Goal: Task Accomplishment & Management: Use online tool/utility

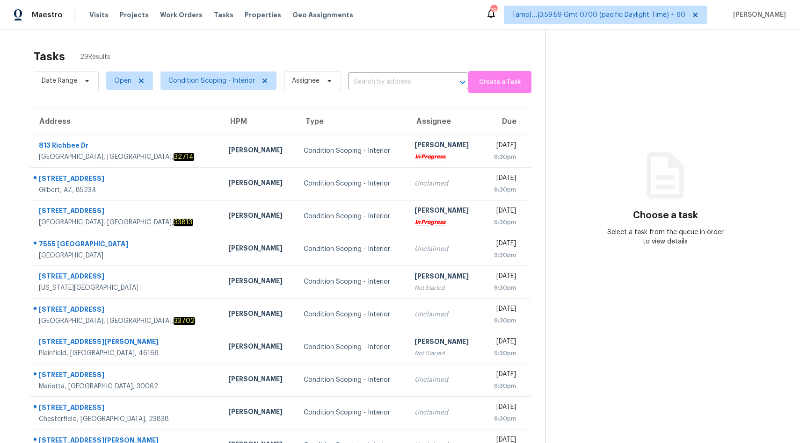
scroll to position [44, 0]
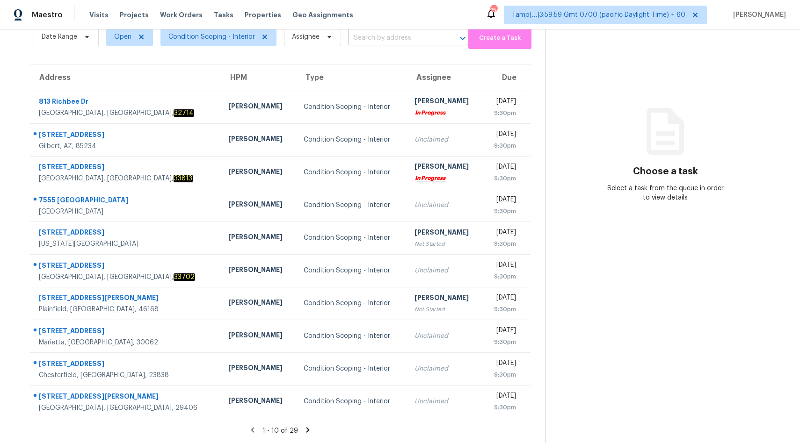
click at [380, 42] on input "text" at bounding box center [395, 38] width 94 height 14
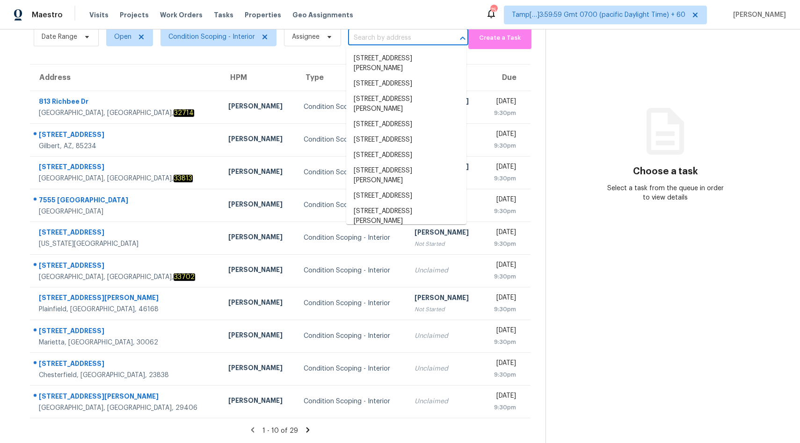
paste input "8920 SE 155th Pl, Summerfield, FL 34491"
type input "8920 SE 155th Pl, Summerfield, FL 34491"
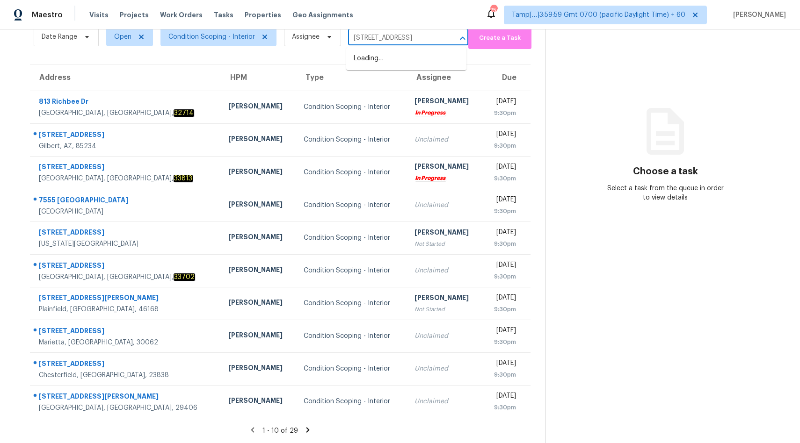
scroll to position [0, 36]
click at [380, 60] on span "8920 SE 155th Pl, Summerfield, FL 34491" at bounding box center [393, 59] width 79 height 10
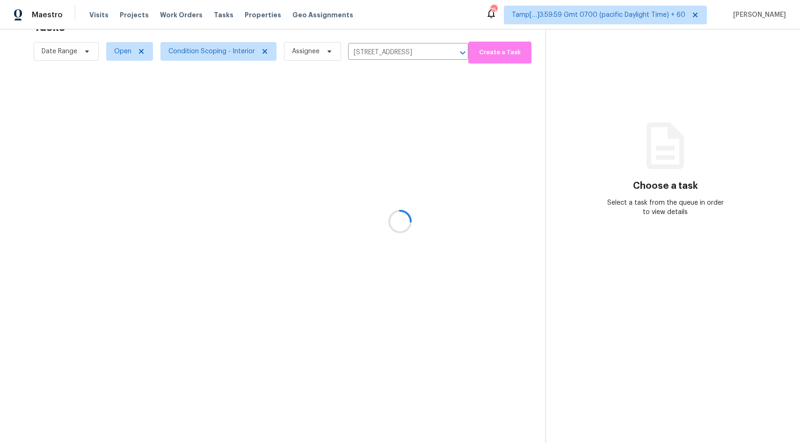
scroll to position [29, 0]
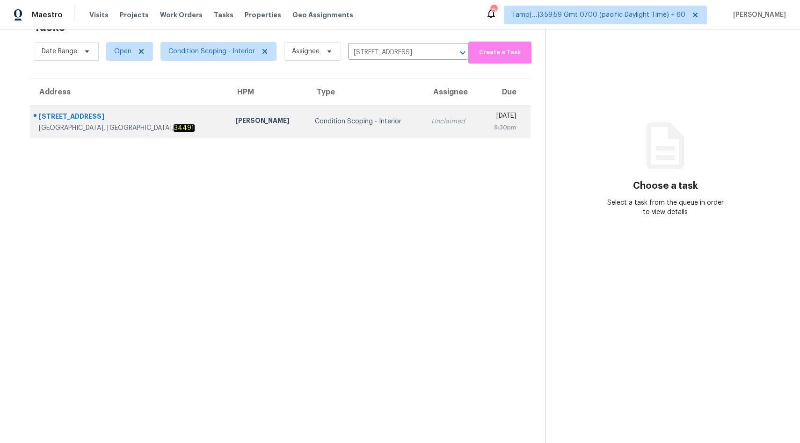
click at [431, 122] on div "Unclaimed" at bounding box center [451, 121] width 41 height 9
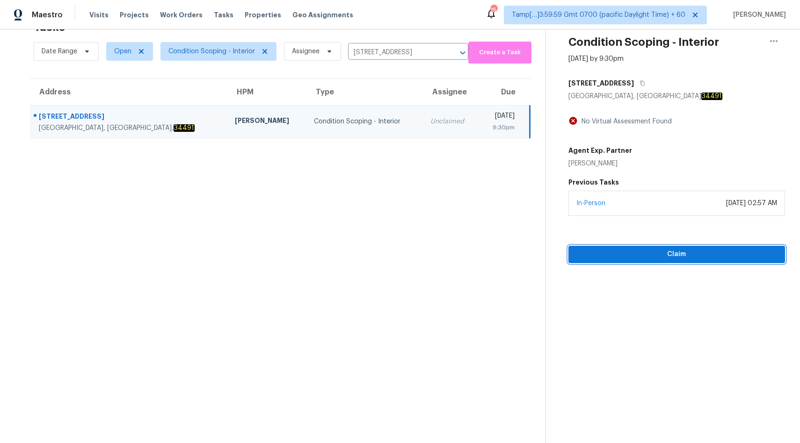
click at [675, 254] on span "Claim" at bounding box center [677, 255] width 202 height 12
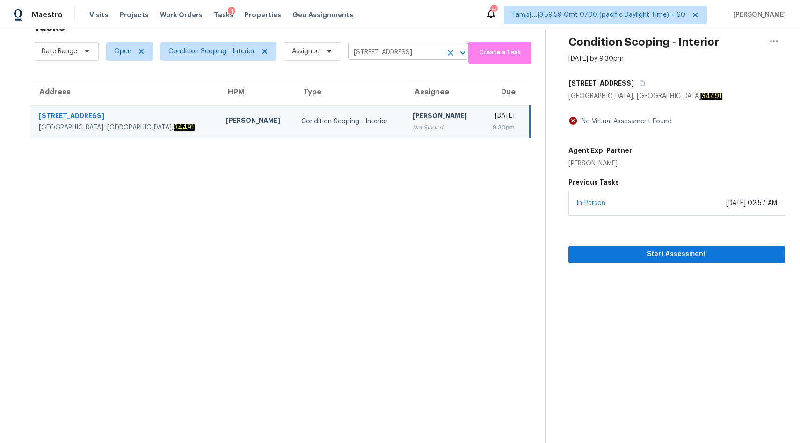
click at [383, 55] on input "8920 SE 155th Pl, Summerfield, FL 34491" at bounding box center [395, 52] width 94 height 14
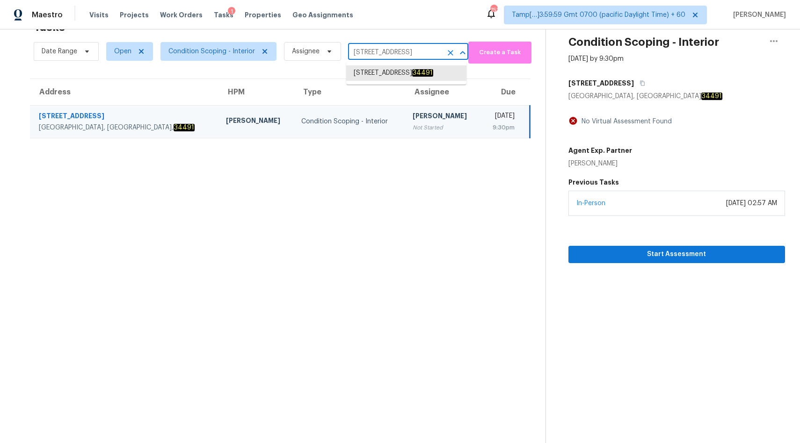
paste input "170 Briarwood Pl, Stockbridge, GA 3028"
type input "170 Briarwood Pl, Stockbridge, GA 30281"
click at [383, 82] on span "170 Briarwood Pl, Stockbridge, GA 30281" at bounding box center [406, 82] width 105 height 29
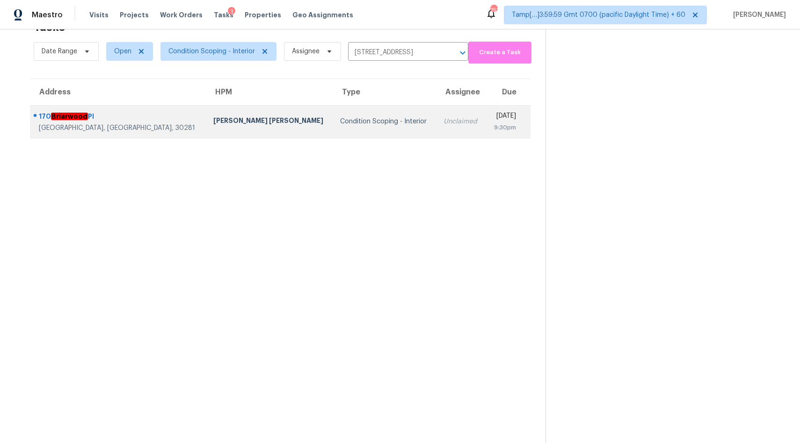
click at [353, 123] on div "Condition Scoping - Interior" at bounding box center [384, 121] width 88 height 9
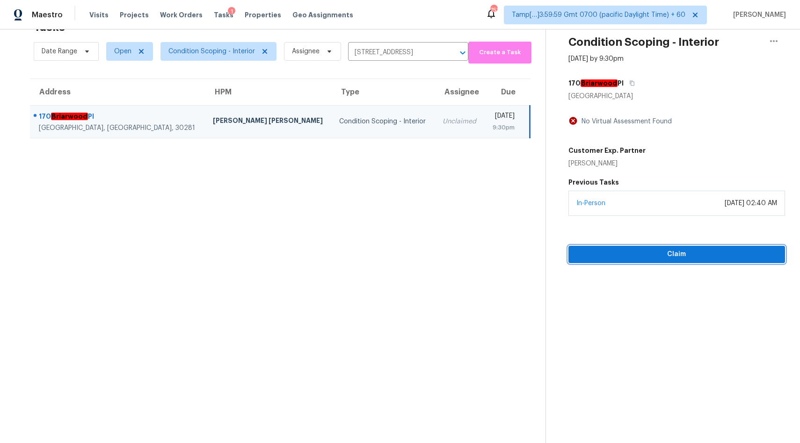
click at [631, 256] on span "Claim" at bounding box center [677, 255] width 202 height 12
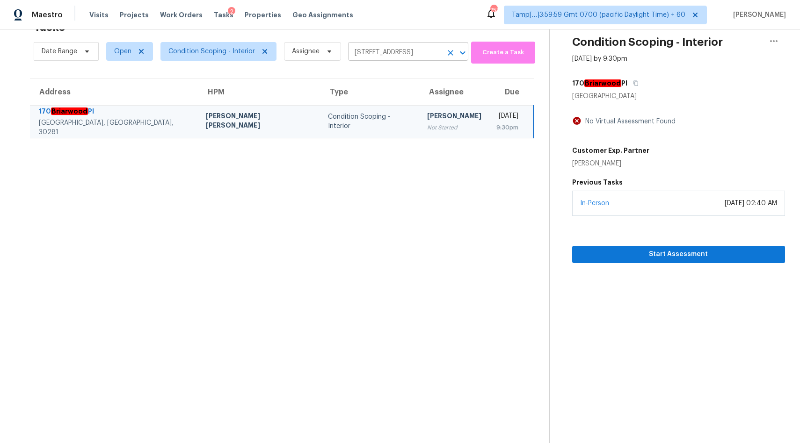
click at [388, 57] on input "170 Briarwood Pl, Stockbridge, GA 30281" at bounding box center [395, 52] width 94 height 16
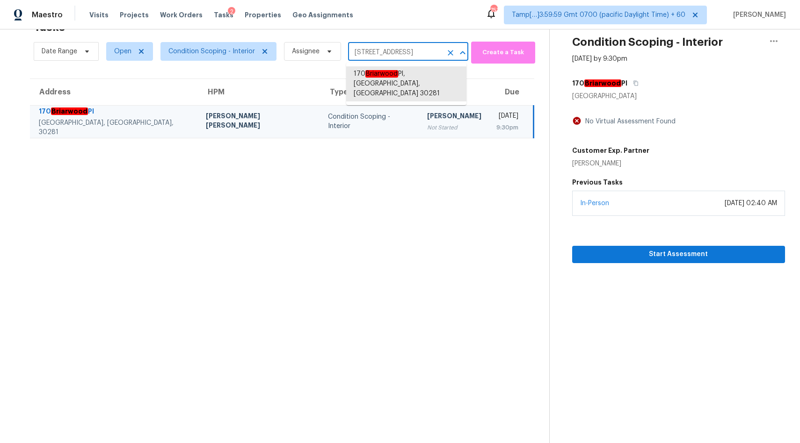
paste input "053 Sycamore Ct, Banning, CA 92220"
type input "1053 Sycamore Ct, Banning, CA 92220"
click at [370, 79] on li "1053 Sycamore Ct, Banning, CA 92220" at bounding box center [406, 73] width 120 height 15
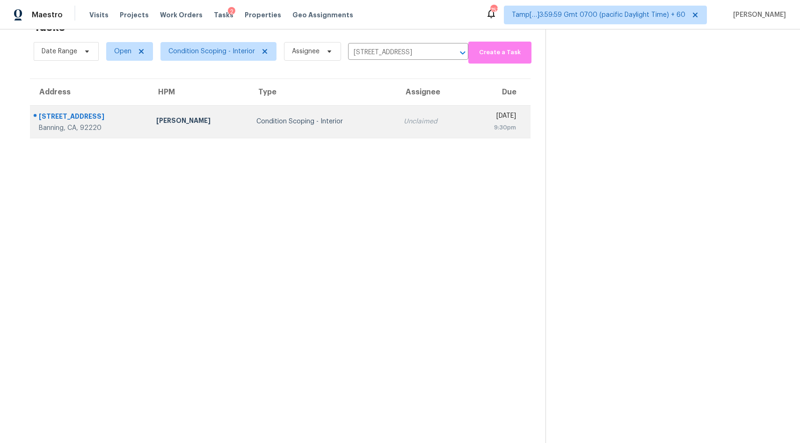
click at [404, 124] on div "Unclaimed" at bounding box center [432, 121] width 56 height 9
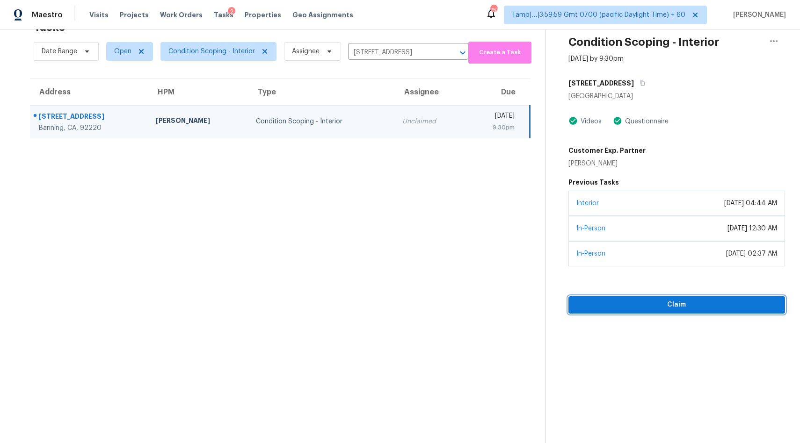
click at [624, 307] on span "Claim" at bounding box center [677, 305] width 202 height 12
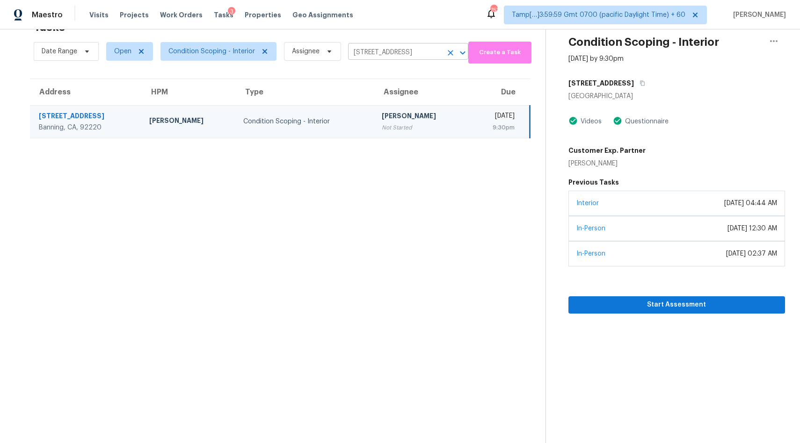
click at [384, 51] on input "1053 Sycamore Ct, Banning, CA 92220" at bounding box center [395, 52] width 94 height 14
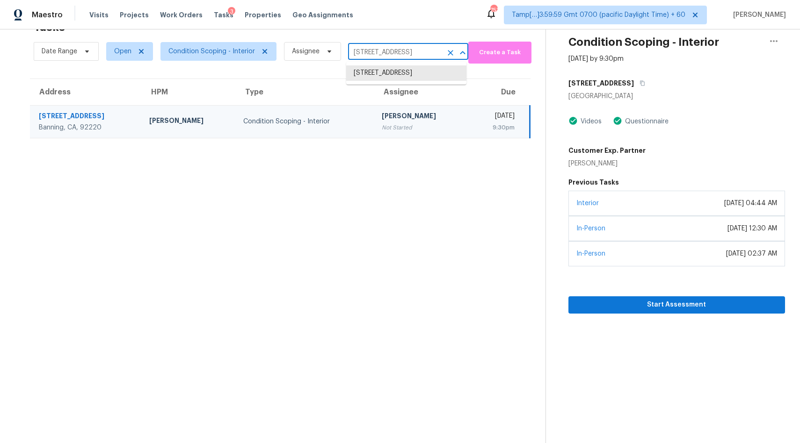
paste input "8920 SE 155th Pl, Summerfield, FL 34491"
type input "8920 SE 155th Pl, Summerfield, FL 34491"
click at [373, 81] on li "8920 SE 155th Pl, Summerfield, FL 34491" at bounding box center [406, 72] width 120 height 15
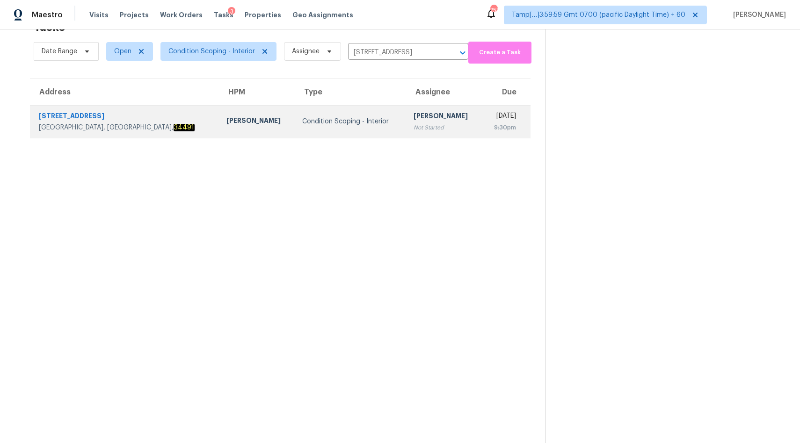
click at [413, 114] on div "[PERSON_NAME]" at bounding box center [443, 117] width 61 height 12
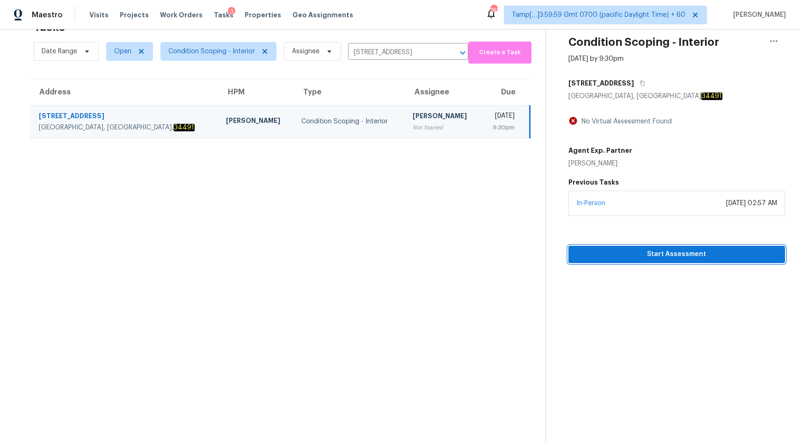
click at [610, 258] on span "Start Assessment" at bounding box center [677, 255] width 202 height 12
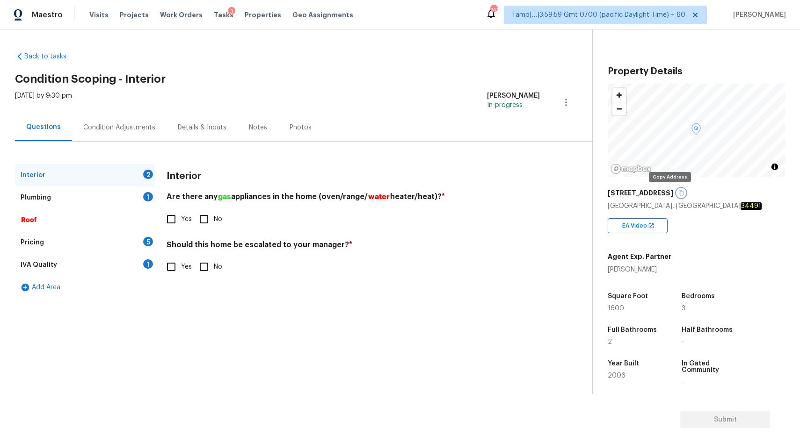
click at [677, 195] on button "button" at bounding box center [681, 193] width 8 height 8
click at [70, 243] on div "Pricing 5" at bounding box center [85, 242] width 140 height 22
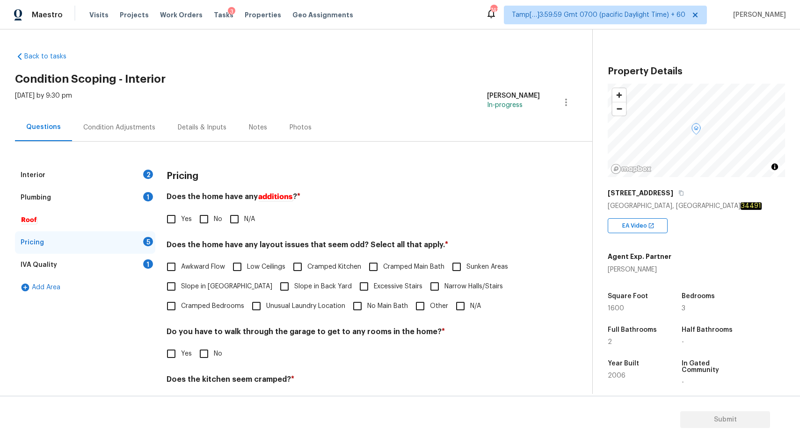
click at [203, 217] on input "No" at bounding box center [204, 219] width 20 height 20
checkbox input "true"
click at [461, 307] on input "N/A" at bounding box center [460, 306] width 20 height 20
checkbox input "true"
click at [204, 359] on input "No" at bounding box center [204, 354] width 20 height 20
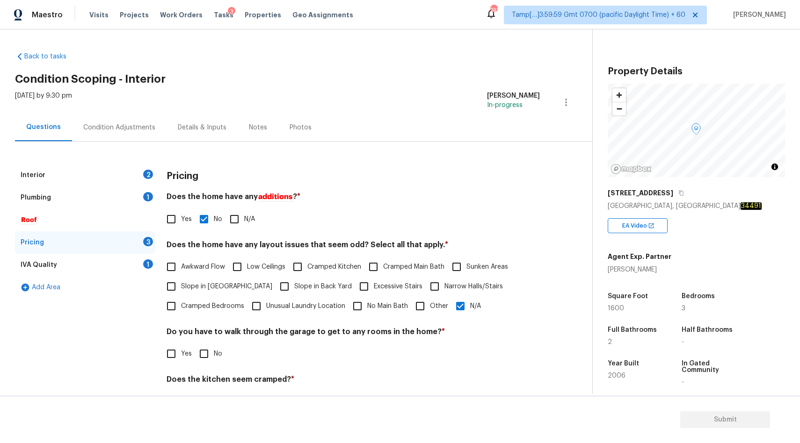
checkbox input "true"
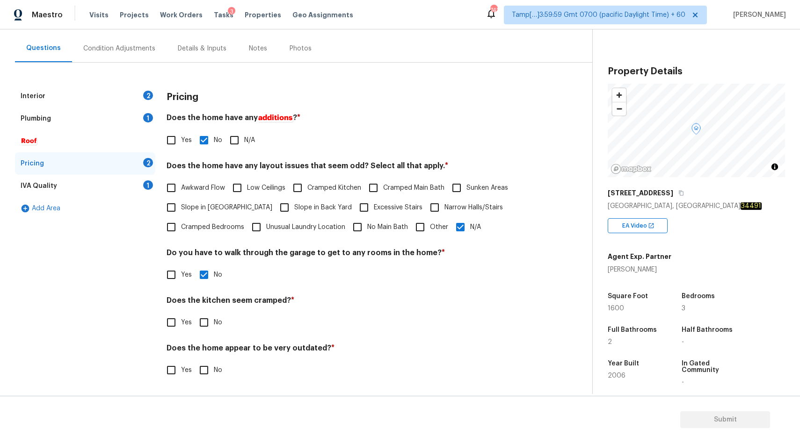
scroll to position [79, 0]
click at [209, 328] on input "No" at bounding box center [204, 323] width 20 height 20
checkbox input "true"
click at [217, 373] on span "No" at bounding box center [218, 371] width 8 height 10
click at [214, 373] on input "No" at bounding box center [204, 371] width 20 height 20
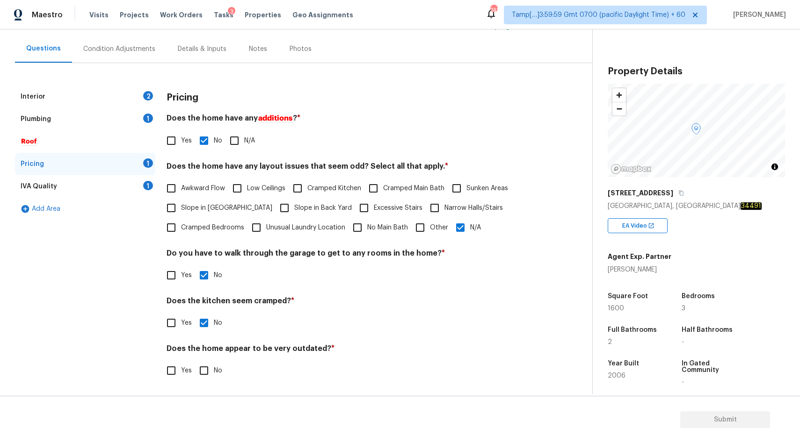
checkbox input "true"
click at [104, 114] on div "Plumbing 1" at bounding box center [85, 119] width 140 height 22
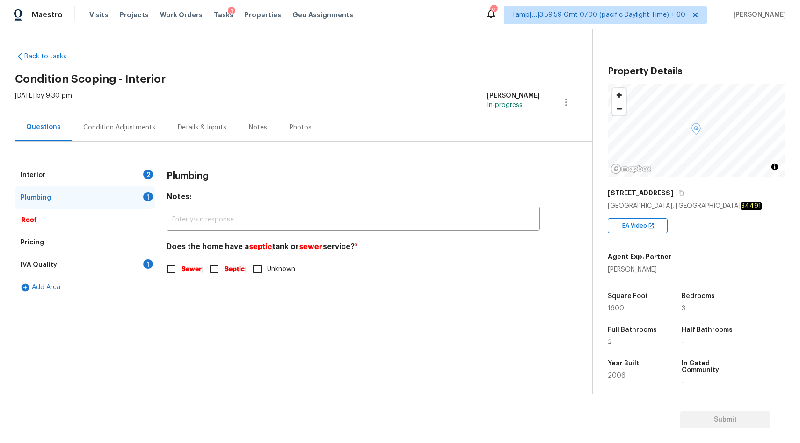
click at [260, 265] on input "Unknown" at bounding box center [257, 270] width 20 height 20
checkbox input "true"
click at [86, 171] on div "Interior 2" at bounding box center [85, 175] width 140 height 22
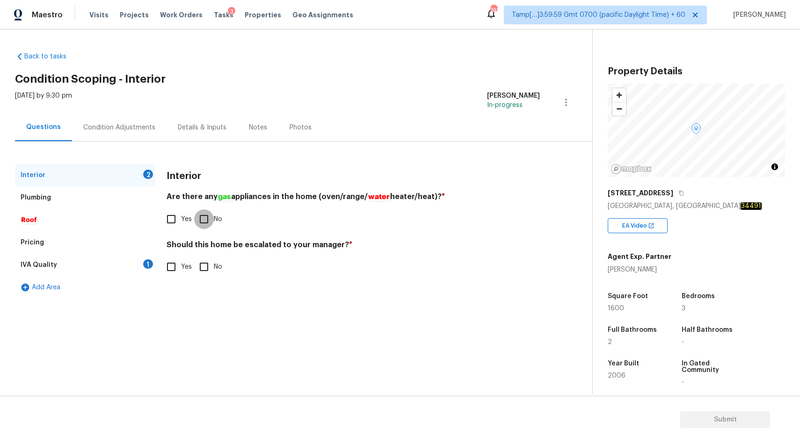
click at [207, 221] on input "No" at bounding box center [204, 219] width 20 height 20
checkbox input "true"
click at [208, 266] on input "No" at bounding box center [204, 267] width 20 height 20
checkbox input "true"
click at [108, 262] on div "IVA Quality 1" at bounding box center [85, 265] width 140 height 22
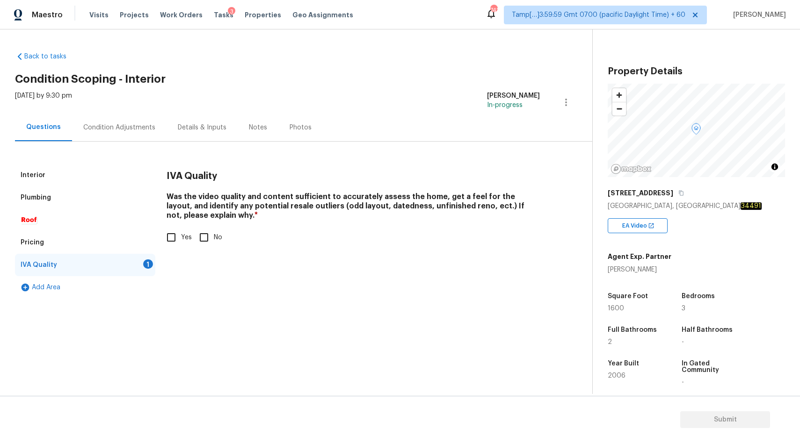
click at [165, 235] on input "Yes" at bounding box center [171, 238] width 20 height 20
checkbox input "true"
click at [130, 126] on div "Condition Adjustments" at bounding box center [119, 127] width 72 height 9
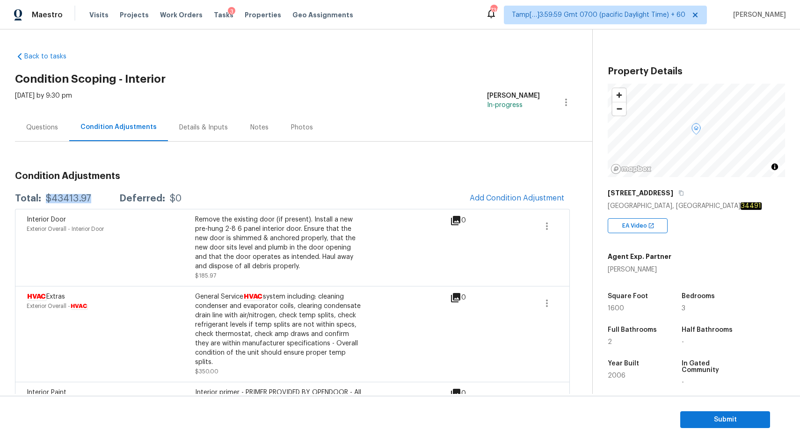
drag, startPoint x: 45, startPoint y: 200, endPoint x: 99, endPoint y: 200, distance: 53.3
click at [99, 200] on div "Total: $43413.97 Deferred: $0" at bounding box center [98, 198] width 166 height 9
copy div "$43413.97"
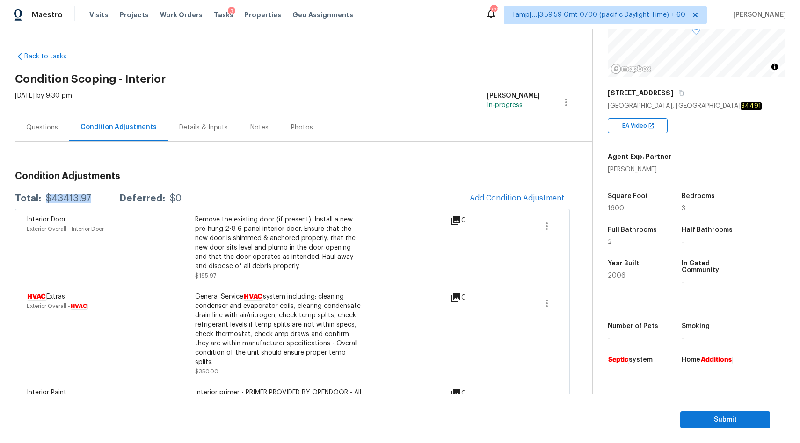
copy div "$43413.97"
click at [679, 93] on icon "button" at bounding box center [681, 93] width 5 height 5
click at [707, 419] on span "Submit" at bounding box center [724, 420] width 75 height 12
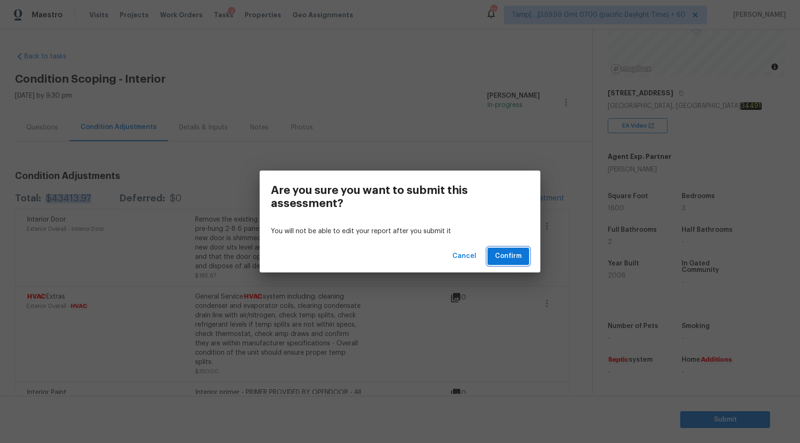
click at [504, 254] on span "Confirm" at bounding box center [508, 257] width 27 height 12
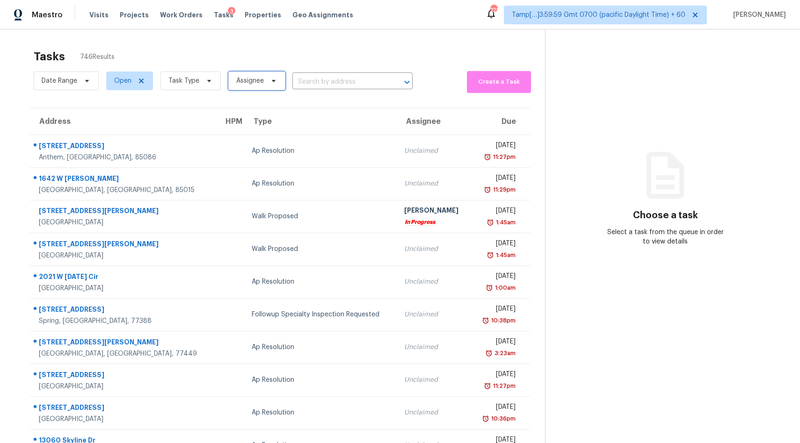
click at [254, 83] on span "Assignee" at bounding box center [250, 80] width 28 height 9
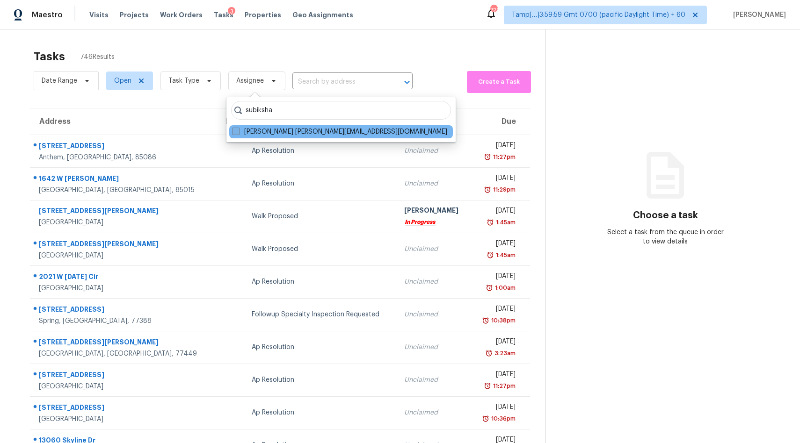
type input "subiksha"
click at [275, 133] on label "Subiksha Ravichandran subiksha.ravichandran@opendoor.com" at bounding box center [339, 131] width 215 height 9
click at [238, 133] on input "Subiksha Ravichandran subiksha.ravichandran@opendoor.com" at bounding box center [235, 130] width 6 height 6
checkbox input "true"
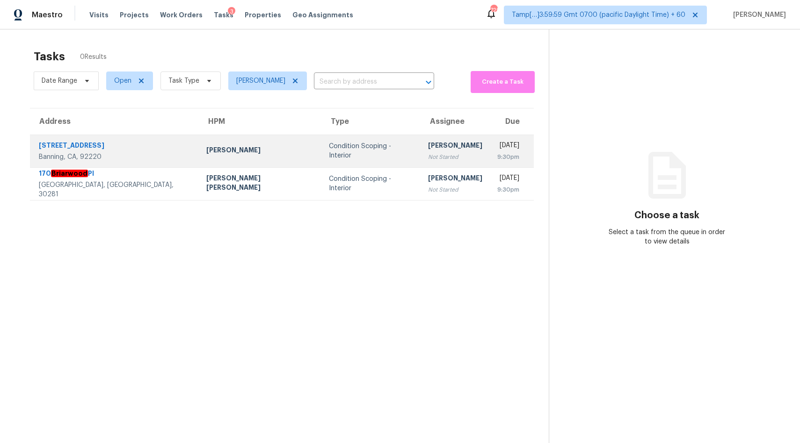
click at [329, 155] on div "Condition Scoping - Interior" at bounding box center [371, 151] width 84 height 19
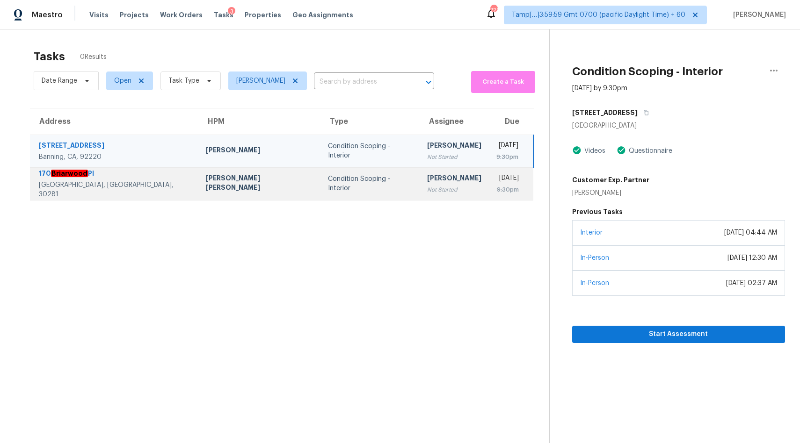
click at [226, 180] on td "Marcos Ricardo Resendiz" at bounding box center [259, 183] width 122 height 33
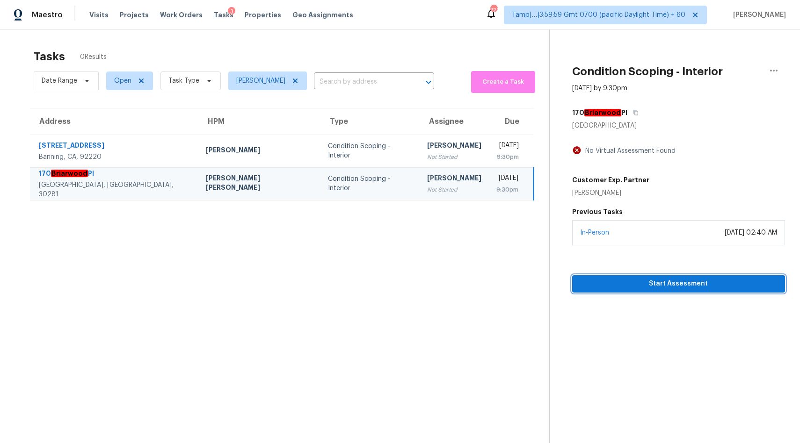
click at [671, 285] on span "Start Assessment" at bounding box center [678, 284] width 198 height 12
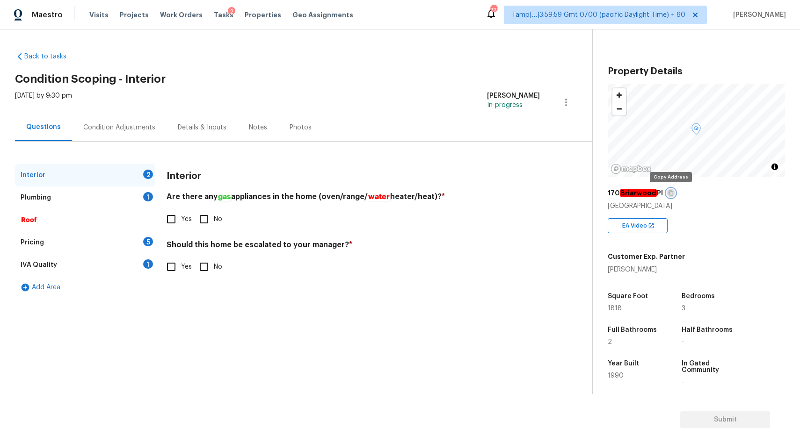
click at [671, 193] on icon "button" at bounding box center [671, 193] width 5 height 5
click at [174, 215] on input "Yes" at bounding box center [171, 219] width 20 height 20
checkbox input "true"
click at [210, 268] on input "No" at bounding box center [204, 267] width 20 height 20
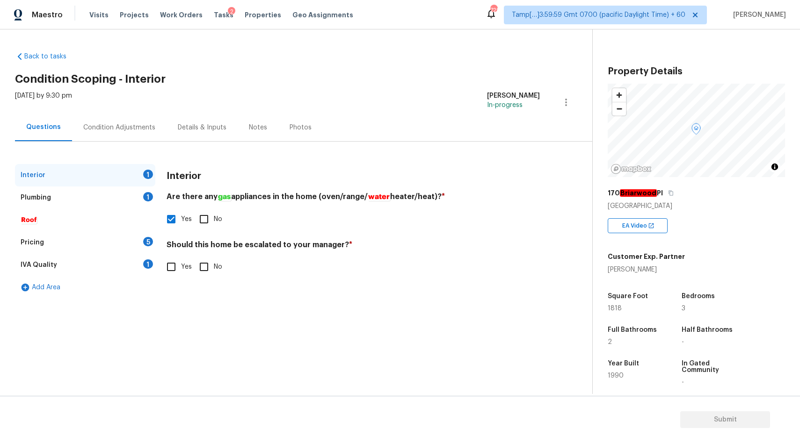
checkbox input "true"
click at [69, 195] on div "Plumbing 1" at bounding box center [85, 198] width 140 height 22
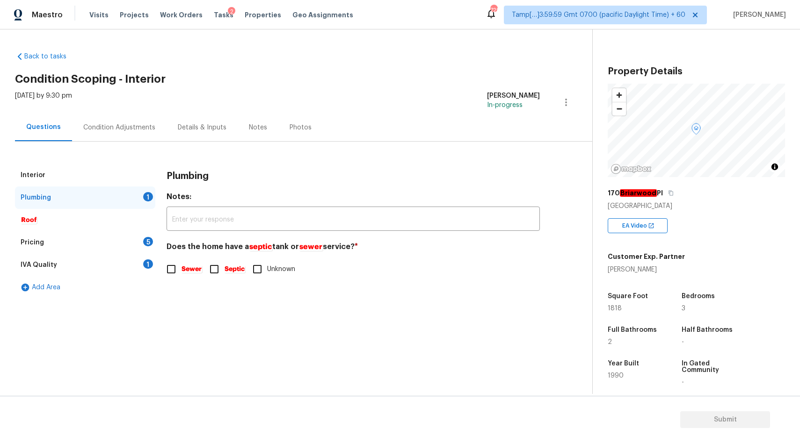
click at [186, 272] on em "Sewer" at bounding box center [191, 269] width 21 height 7
click at [181, 272] on input "Sewer" at bounding box center [171, 270] width 20 height 20
checkbox input "true"
click at [124, 247] on div "Pricing 5" at bounding box center [85, 242] width 140 height 22
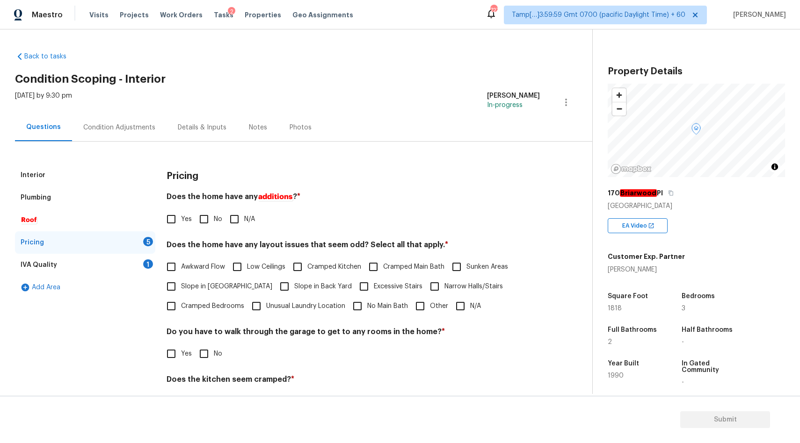
click at [88, 197] on div "Plumbing" at bounding box center [85, 198] width 140 height 22
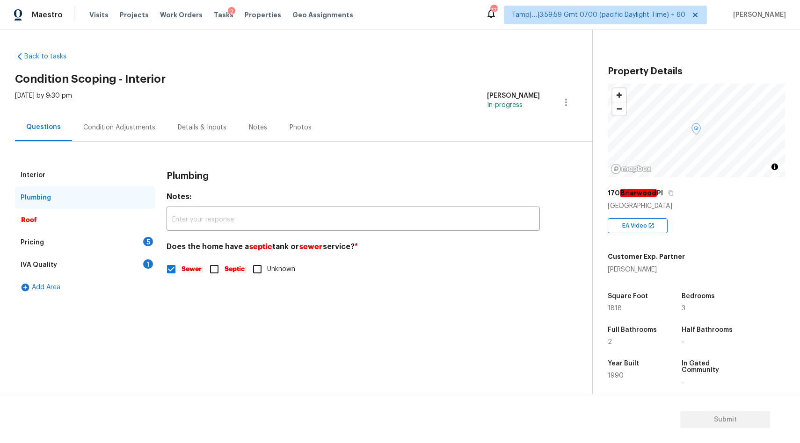
click at [218, 268] on input "Septic" at bounding box center [214, 270] width 20 height 20
checkbox input "true"
checkbox input "false"
click at [77, 245] on div "Pricing 5" at bounding box center [85, 242] width 140 height 22
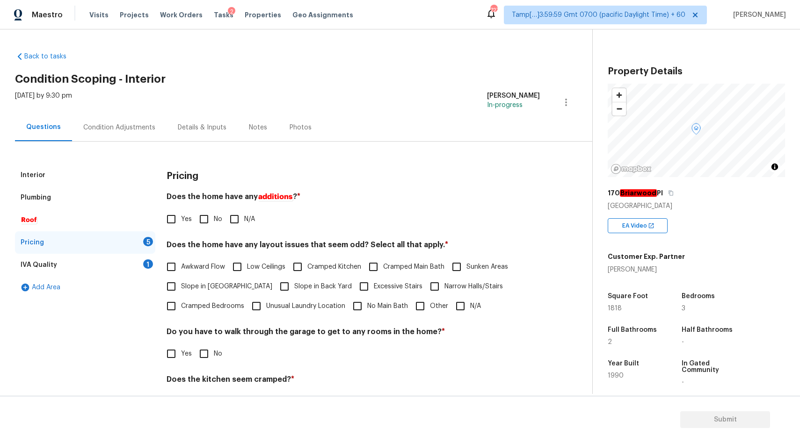
click at [208, 213] on input "No" at bounding box center [204, 219] width 20 height 20
checkbox input "true"
click at [460, 303] on input "N/A" at bounding box center [460, 306] width 20 height 20
checkbox input "true"
click at [218, 355] on span "No" at bounding box center [218, 354] width 8 height 10
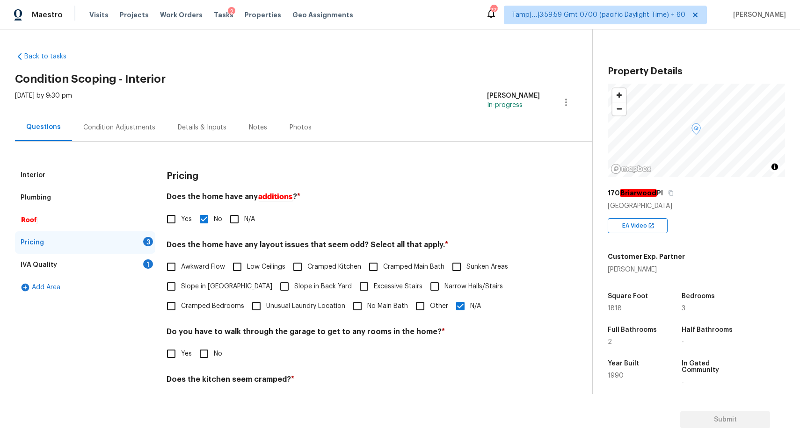
click at [214, 355] on input "No" at bounding box center [204, 354] width 20 height 20
checkbox input "true"
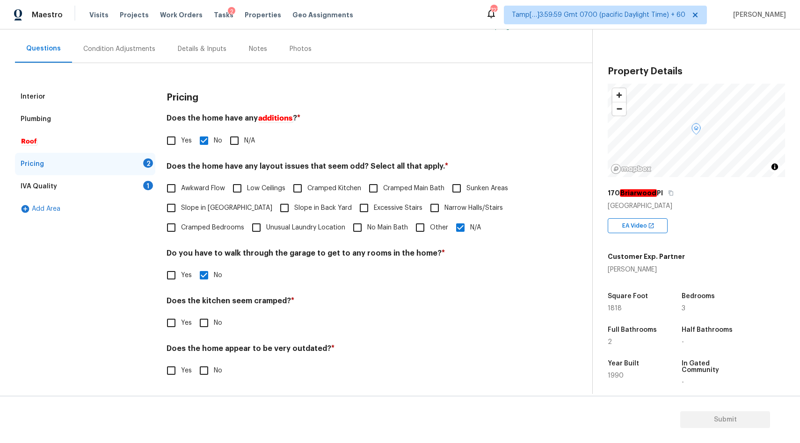
click at [201, 324] on input "No" at bounding box center [204, 323] width 20 height 20
checkbox input "true"
click at [207, 372] on input "No" at bounding box center [204, 371] width 20 height 20
checkbox input "true"
click at [94, 187] on div "IVA Quality 1" at bounding box center [85, 186] width 140 height 22
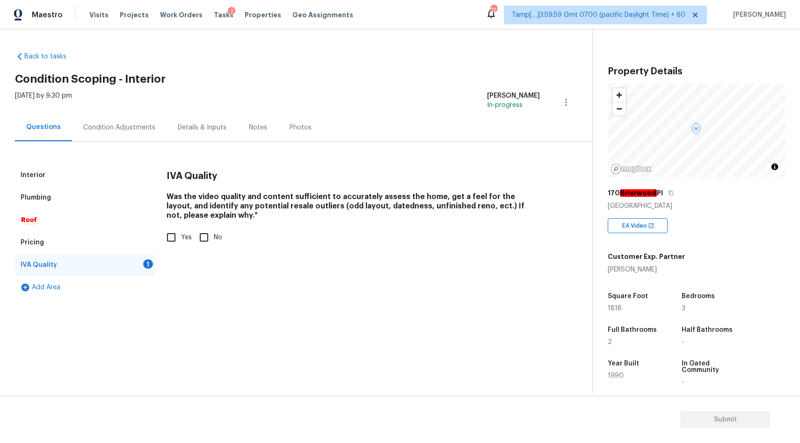
scroll to position [0, 0]
click at [170, 236] on input "Yes" at bounding box center [171, 238] width 20 height 20
checkbox input "true"
click at [117, 130] on div "Condition Adjustments" at bounding box center [119, 127] width 72 height 9
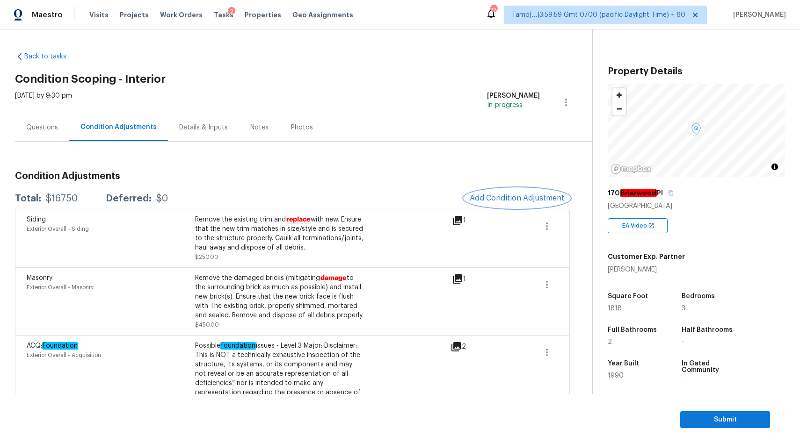
click at [534, 197] on span "Add Condition Adjustment" at bounding box center [516, 198] width 94 height 8
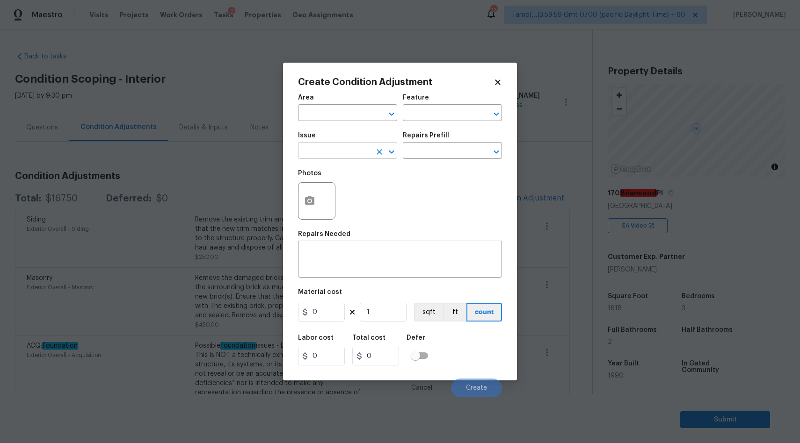
click at [371, 149] on div "​" at bounding box center [347, 151] width 99 height 14
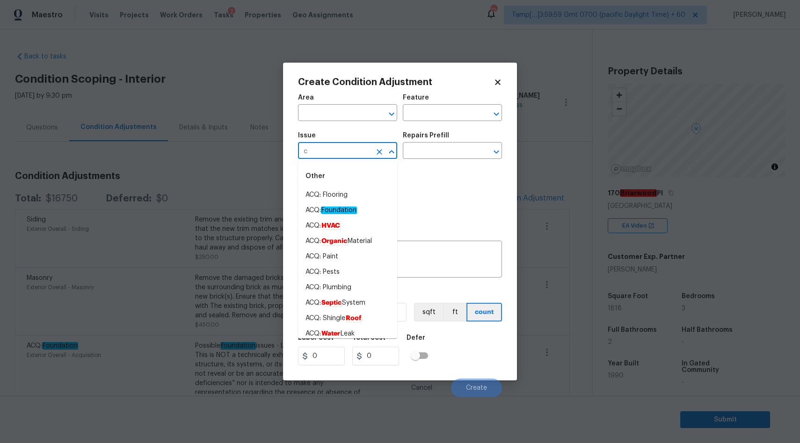
type input "ca"
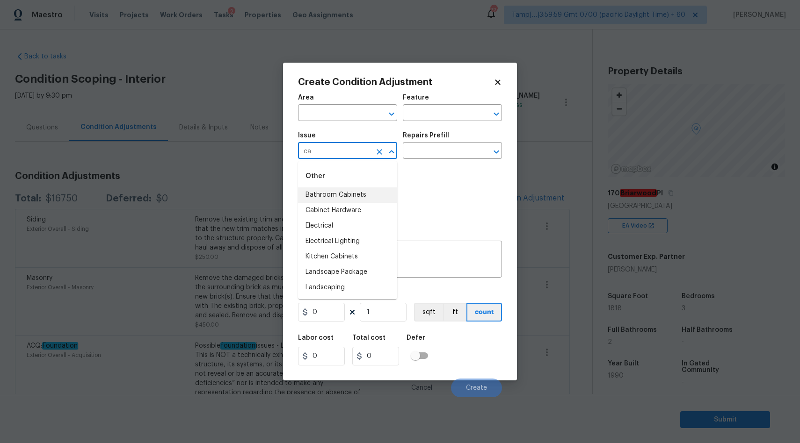
click at [382, 155] on icon "Clear" at bounding box center [379, 151] width 9 height 9
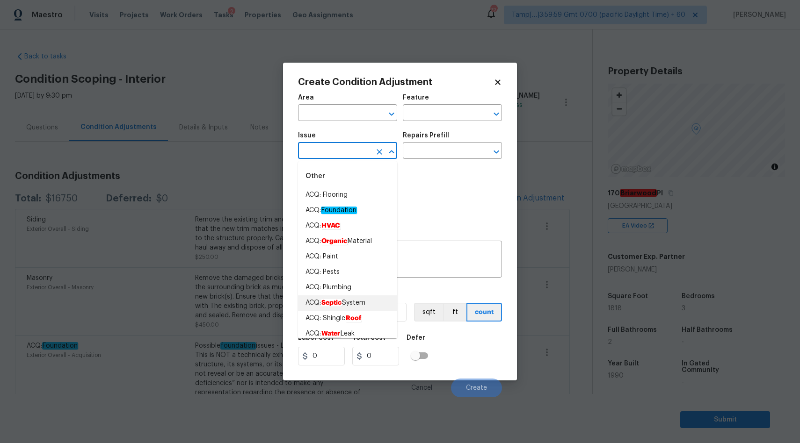
click at [453, 202] on div "Photos" at bounding box center [400, 195] width 204 height 61
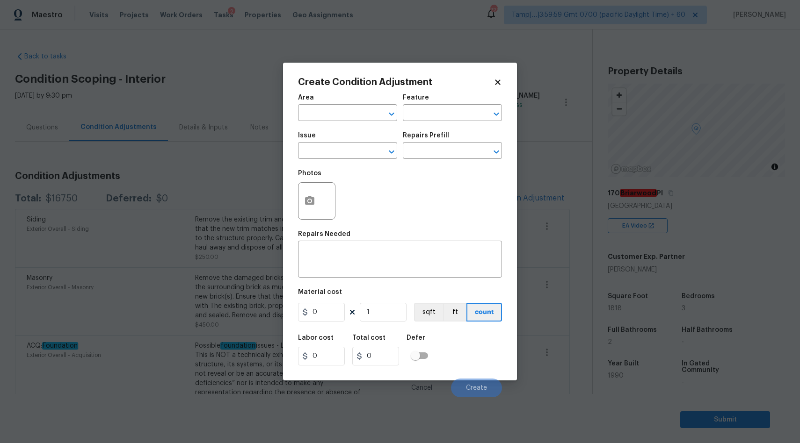
click at [224, 92] on body "Maestro Visits Projects Work Orders Tasks 2 Properties Geo Assignments 721 Tamp…" at bounding box center [400, 221] width 800 height 443
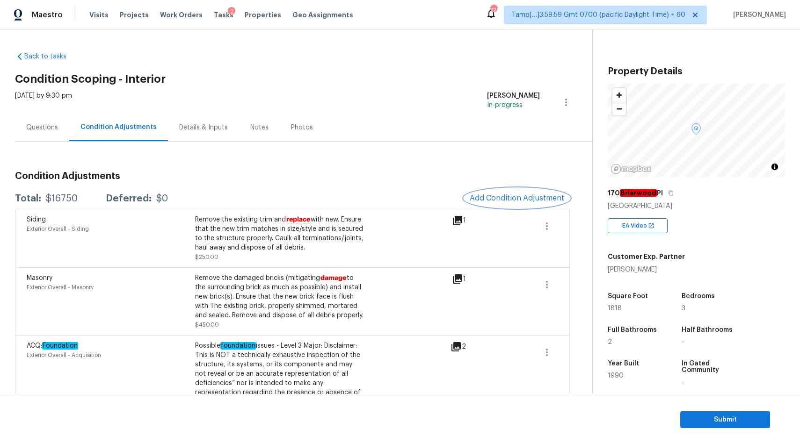
click at [506, 199] on span "Add Condition Adjustment" at bounding box center [516, 198] width 94 height 8
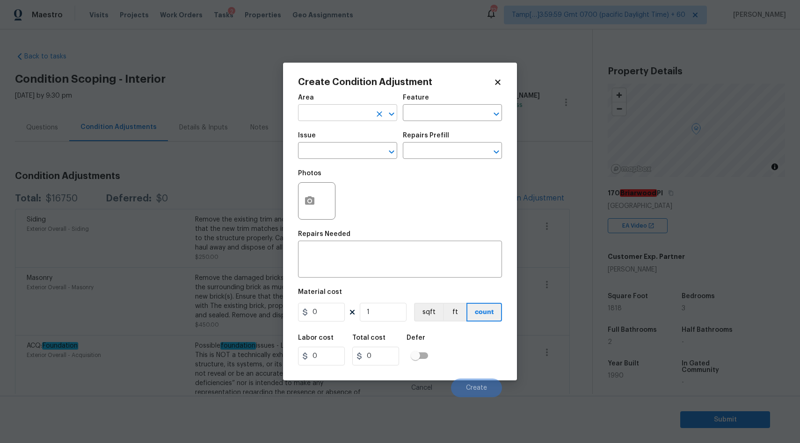
click at [357, 112] on input "text" at bounding box center [334, 114] width 73 height 14
type input "Interior Overall"
click at [341, 158] on input "text" at bounding box center [334, 151] width 73 height 14
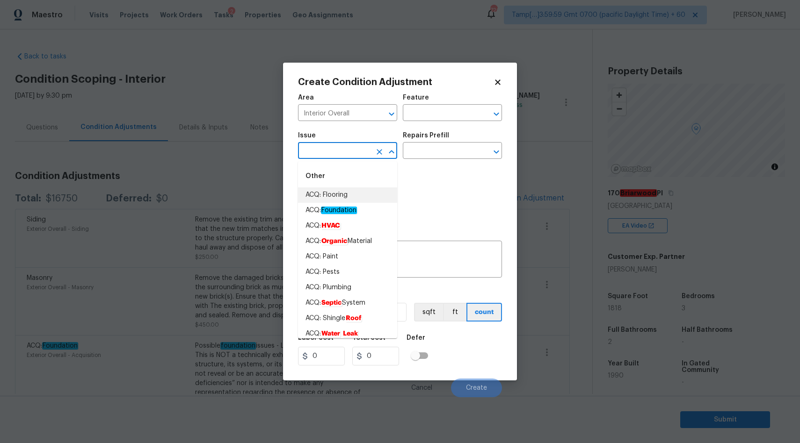
click at [317, 196] on li "ACQ: Flooring" at bounding box center [347, 195] width 99 height 15
type input "ACQ: Flooring"
click at [357, 196] on li "ACQ: Flooring" at bounding box center [347, 195] width 99 height 15
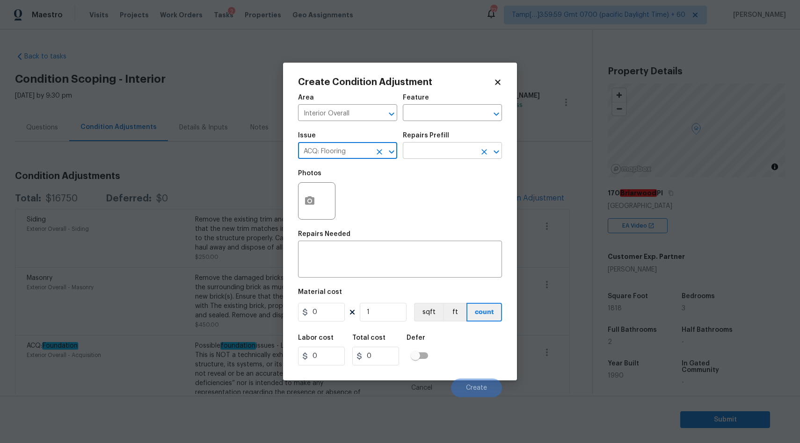
click at [440, 155] on input "text" at bounding box center [439, 151] width 73 height 14
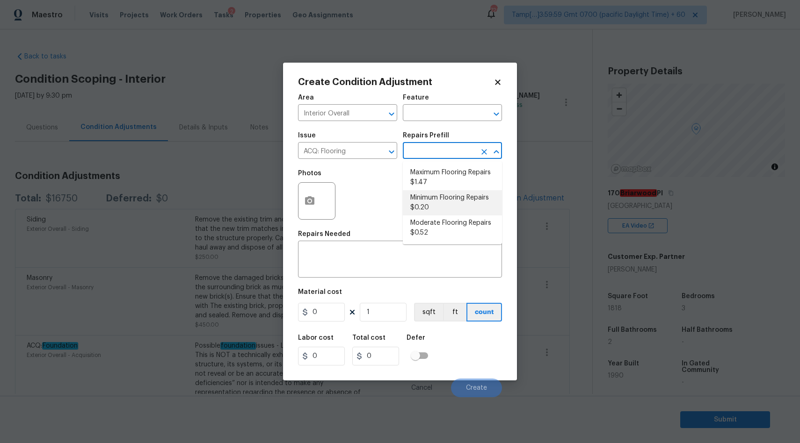
click at [440, 201] on li "Minimum Flooring Repairs $0.20" at bounding box center [452, 202] width 99 height 25
type input "Acquisition"
type textarea "Acquisition Scope: Minimum flooring repairs"
type input "0.2"
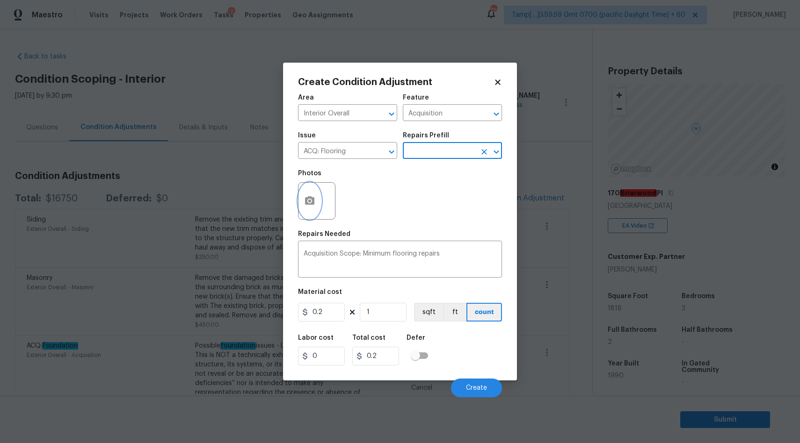
click at [302, 206] on button "button" at bounding box center [309, 201] width 22 height 36
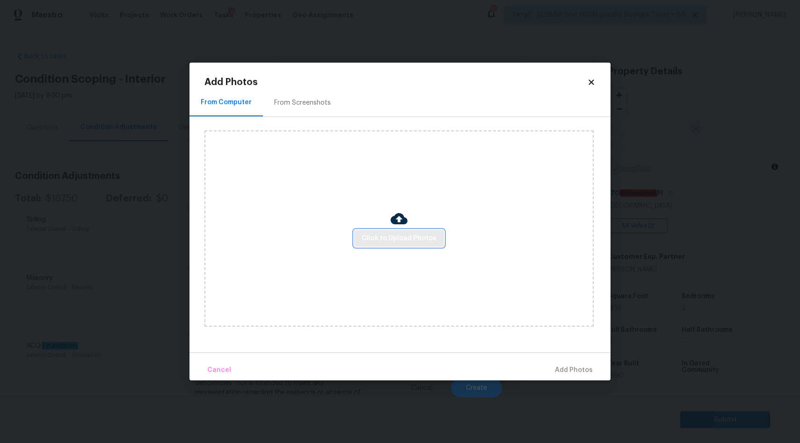
click at [394, 236] on span "Click to Upload Photos" at bounding box center [398, 239] width 75 height 12
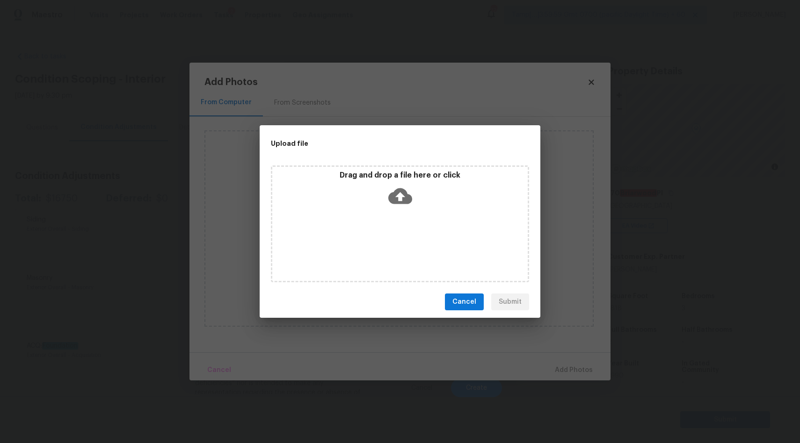
click at [398, 194] on icon at bounding box center [400, 196] width 24 height 24
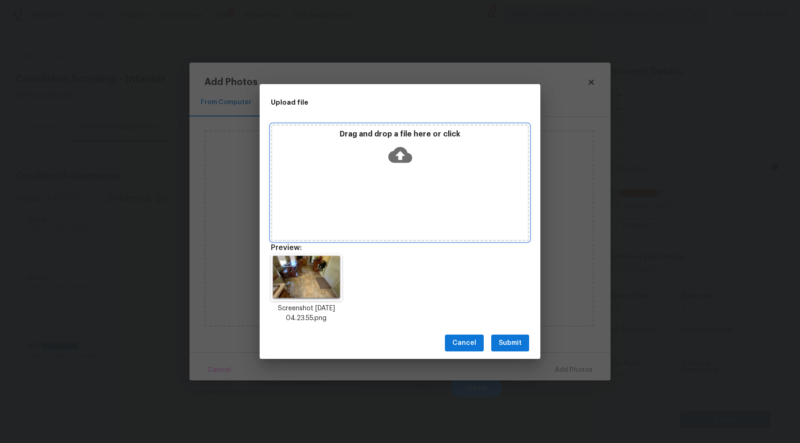
click at [402, 149] on icon at bounding box center [400, 155] width 24 height 16
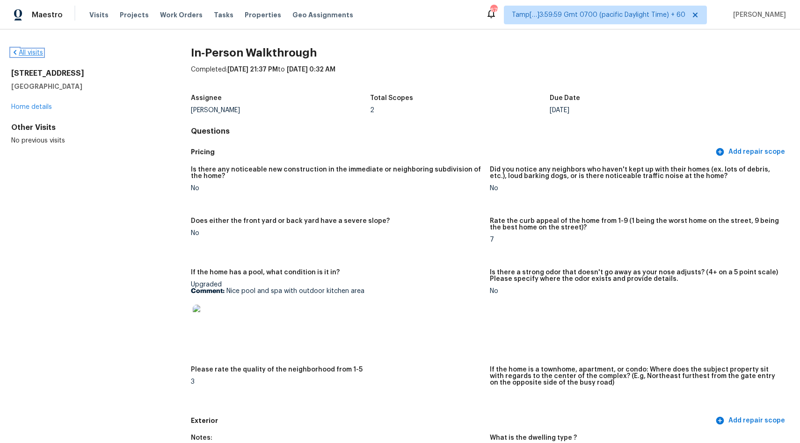
click at [31, 55] on link "All visits" at bounding box center [27, 53] width 32 height 7
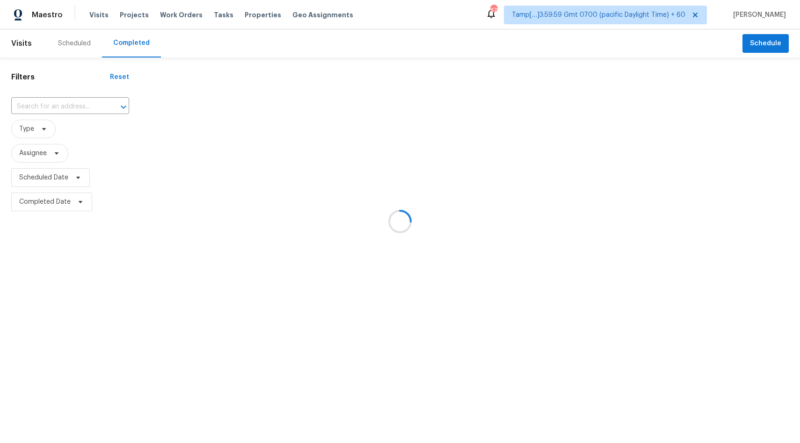
click at [68, 106] on div at bounding box center [400, 221] width 800 height 443
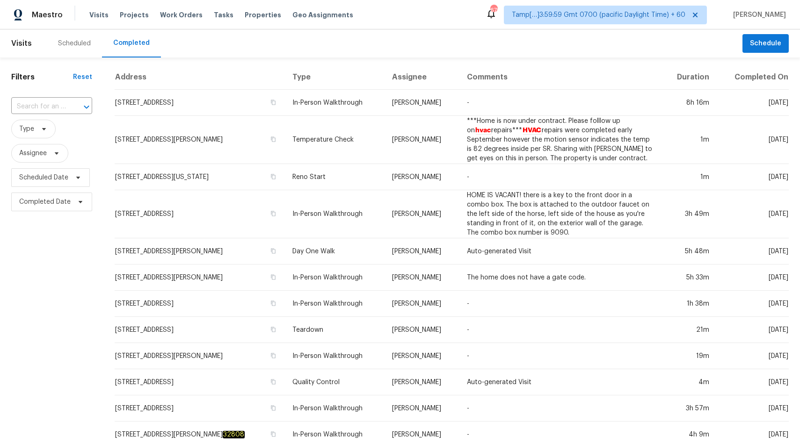
click at [68, 106] on div at bounding box center [80, 107] width 24 height 13
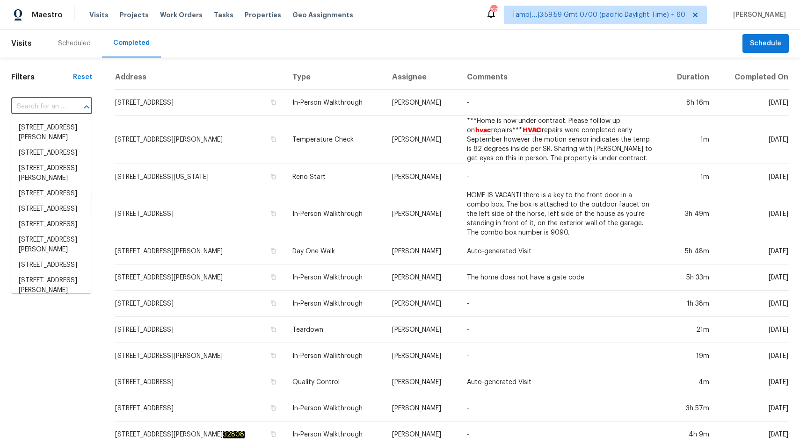
paste input "8920 SE 155th Pl, Summerfield, FL 34491"
type input "8920 SE 155th Pl, Summerfield, FL 34491"
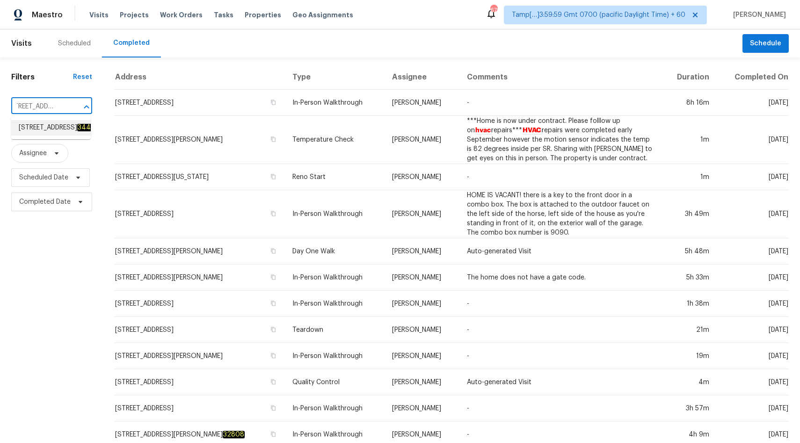
click at [42, 129] on span "8920 SE 155th Pl, Summerfield, FL 34491" at bounding box center [58, 128] width 79 height 10
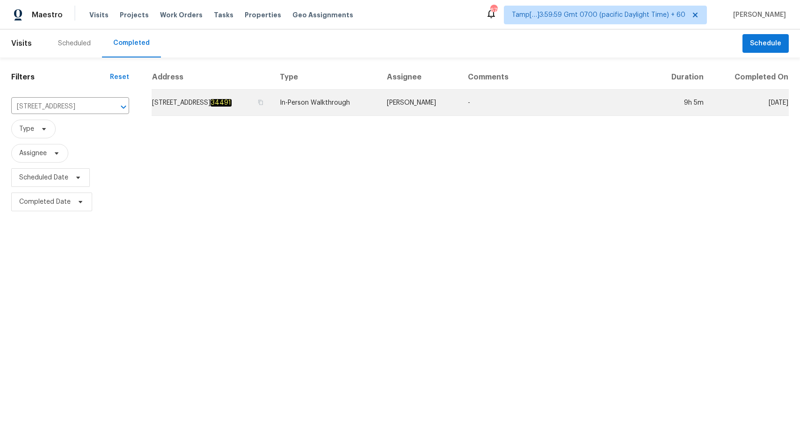
click at [320, 114] on td "In-Person Walkthrough" at bounding box center [325, 103] width 107 height 26
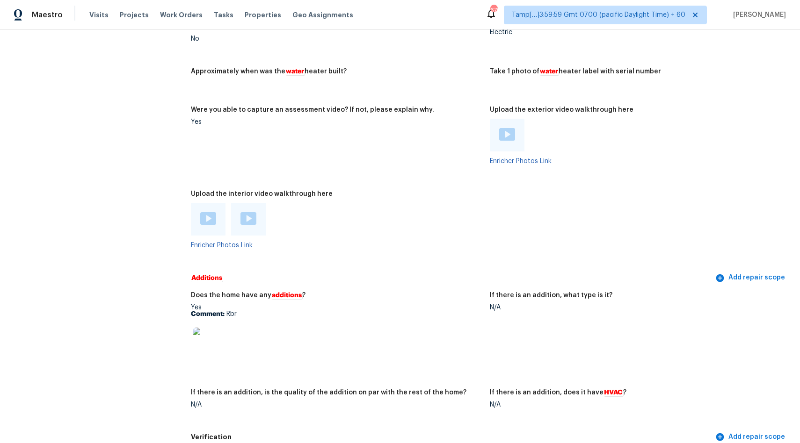
scroll to position [1693, 0]
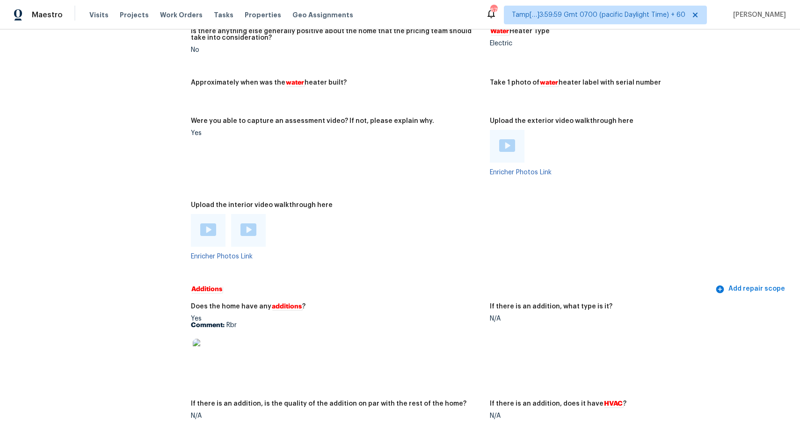
click at [205, 231] on img at bounding box center [208, 230] width 16 height 13
click at [247, 229] on img at bounding box center [248, 230] width 16 height 13
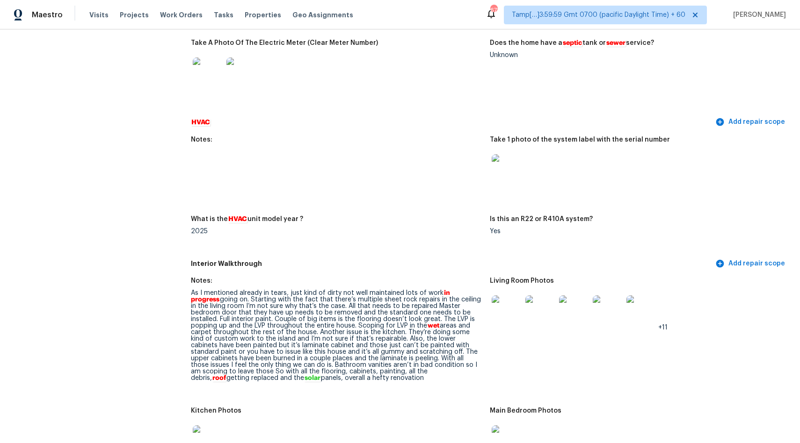
scroll to position [821, 0]
click at [394, 248] on figure "What is the HVAC unit model year ? 2025" at bounding box center [340, 233] width 299 height 34
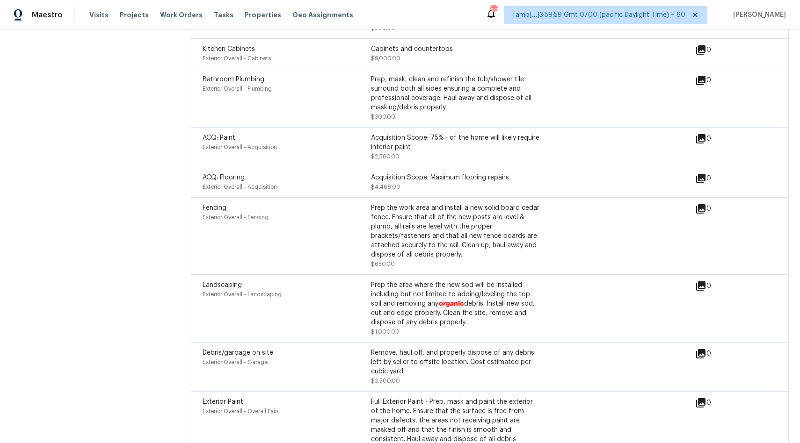
scroll to position [2703, 0]
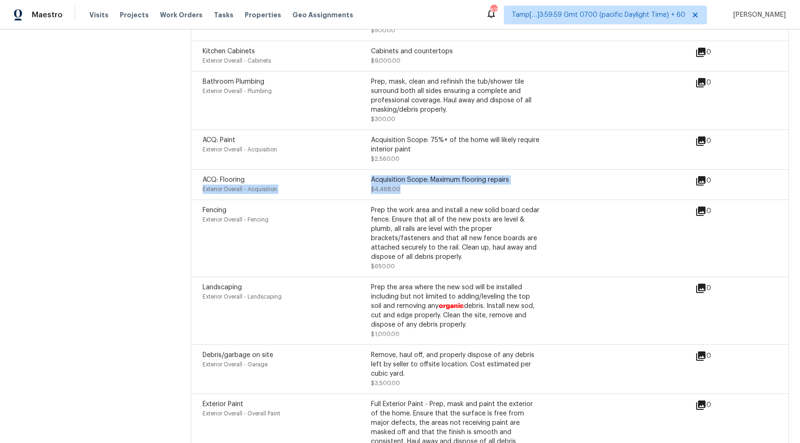
drag, startPoint x: 433, startPoint y: 182, endPoint x: 369, endPoint y: 177, distance: 63.8
click at [369, 177] on div "ACQ: Flooring Exterior Overall - Acquisition Acquisition Scope: Maximum floorin…" at bounding box center [370, 184] width 337 height 19
click at [419, 159] on div "ACQ: Paint Exterior Overall - Acquisition Acquisition Scope: 75%+ of the home w…" at bounding box center [490, 150] width 598 height 40
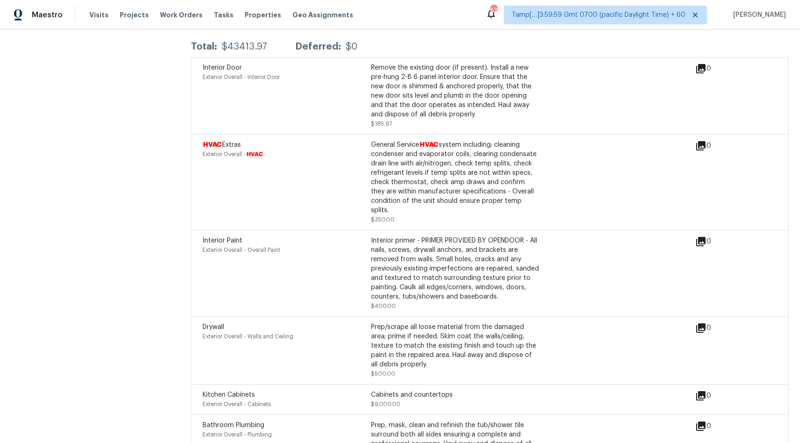
scroll to position [2361, 0]
drag, startPoint x: 220, startPoint y: 47, endPoint x: 276, endPoint y: 47, distance: 56.1
click at [280, 47] on div "Total: $43413.97 Deferred: $0" at bounding box center [274, 45] width 166 height 9
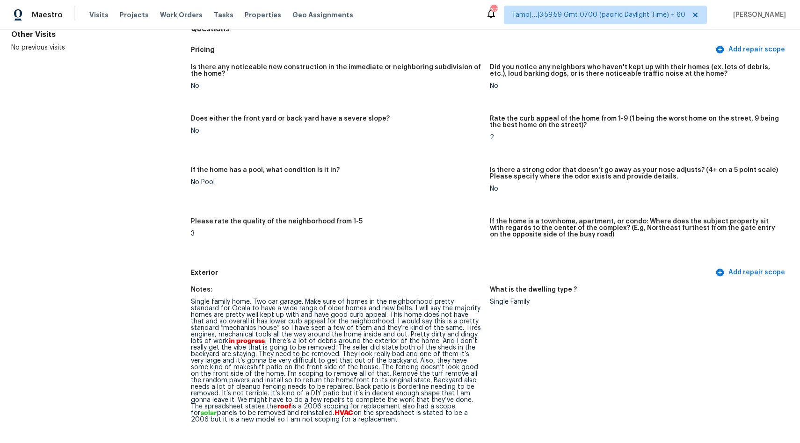
scroll to position [0, 0]
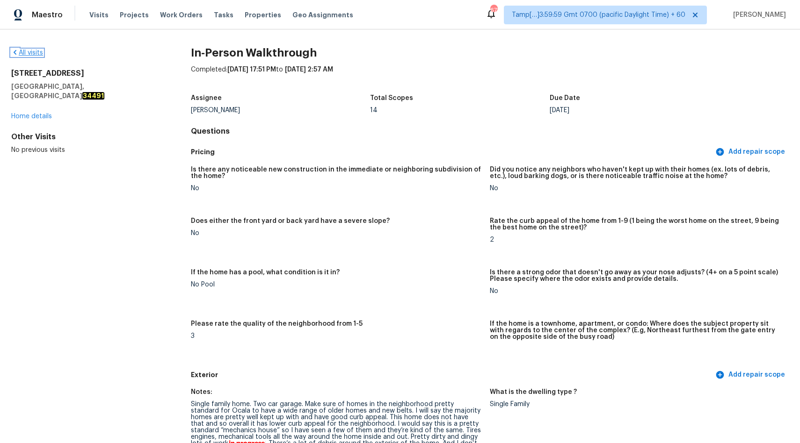
click at [31, 52] on link "All visits" at bounding box center [27, 53] width 32 height 7
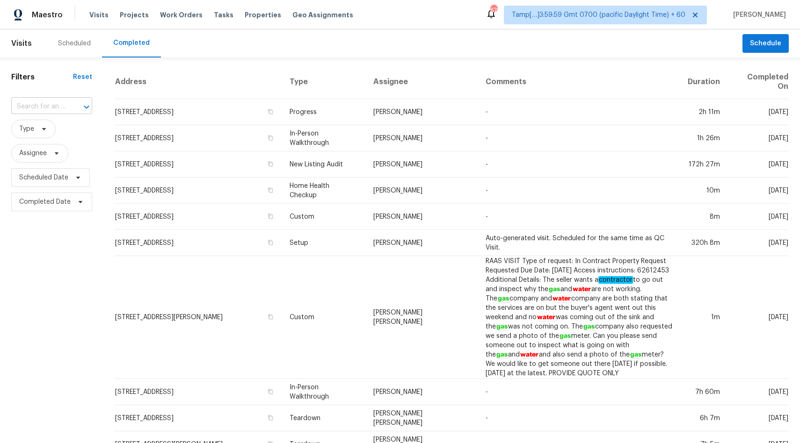
click at [35, 111] on input "text" at bounding box center [38, 107] width 55 height 14
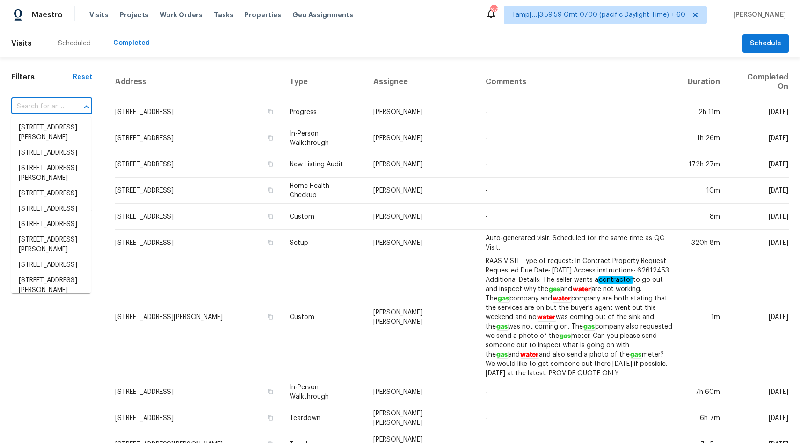
paste input "170 Briarwood Pl, Stockbridge, GA 30281"
type input "170 Briarwood Pl, Stockbridge, GA 30281"
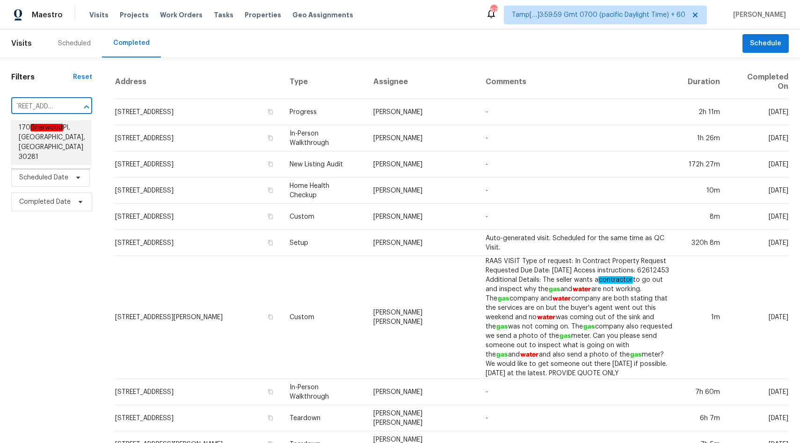
click at [34, 132] on span "170 Briarwood Pl, Stockbridge, GA 30281" at bounding box center [52, 142] width 66 height 39
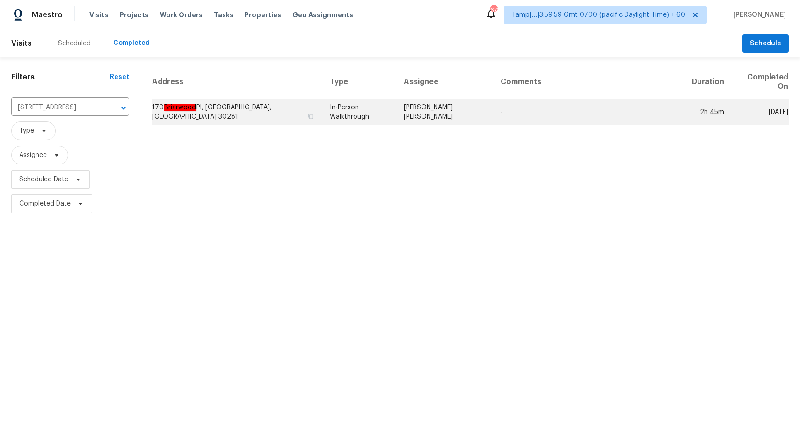
click at [322, 101] on td "In-Person Walkthrough" at bounding box center [359, 112] width 74 height 26
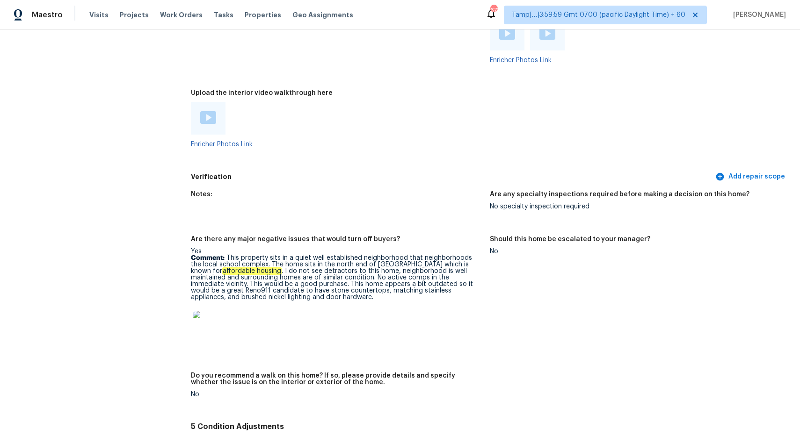
scroll to position [1788, 0]
click at [212, 122] on img at bounding box center [208, 118] width 16 height 13
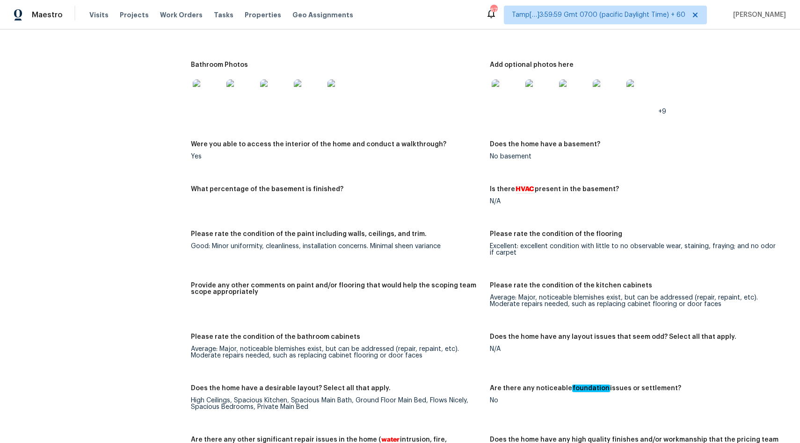
scroll to position [888, 0]
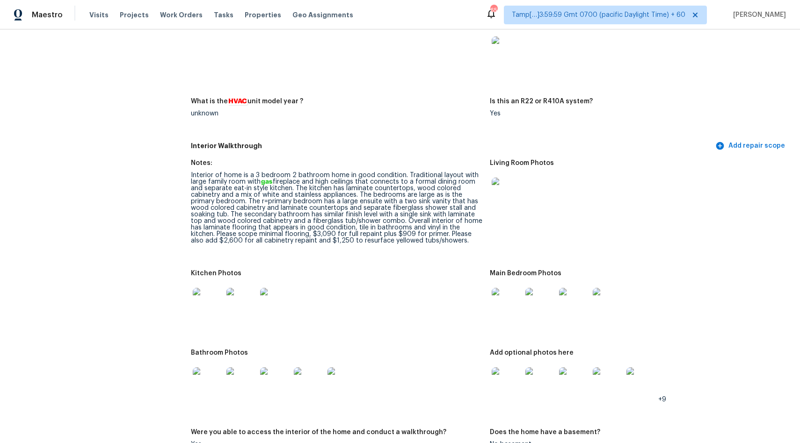
drag, startPoint x: 331, startPoint y: 243, endPoint x: 426, endPoint y: 253, distance: 95.9
click at [426, 253] on figure "Notes: Interior of home is a 3 bedroom 2 bathroom home in good condition. Tradi…" at bounding box center [340, 209] width 299 height 99
copy div "resurface yellowed tubs/showers."
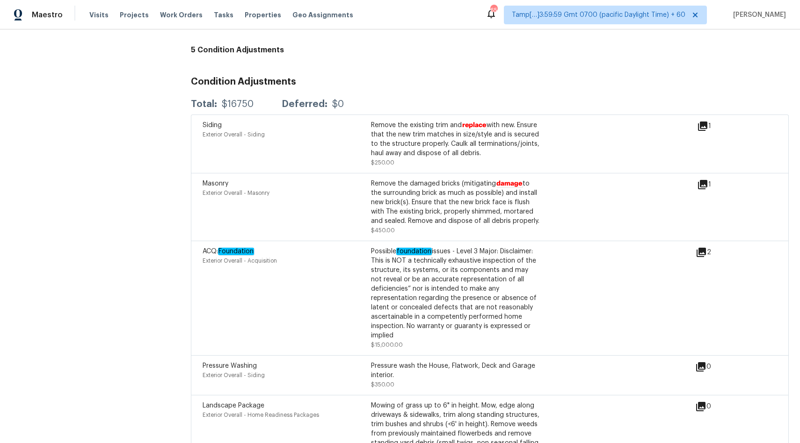
scroll to position [2172, 0]
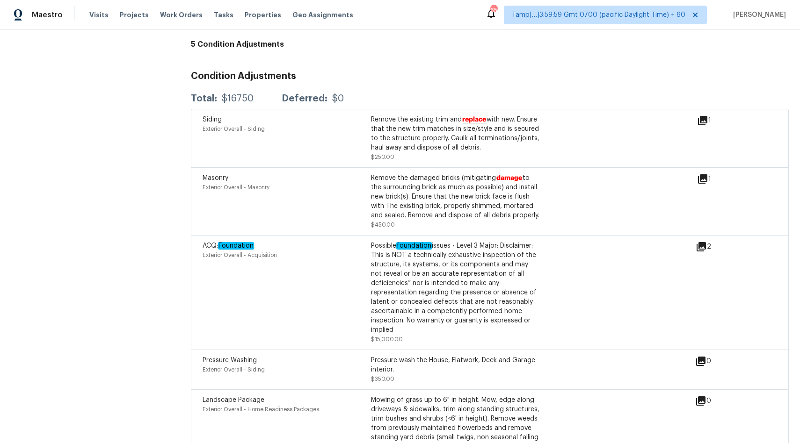
click at [703, 253] on icon at bounding box center [700, 246] width 11 height 11
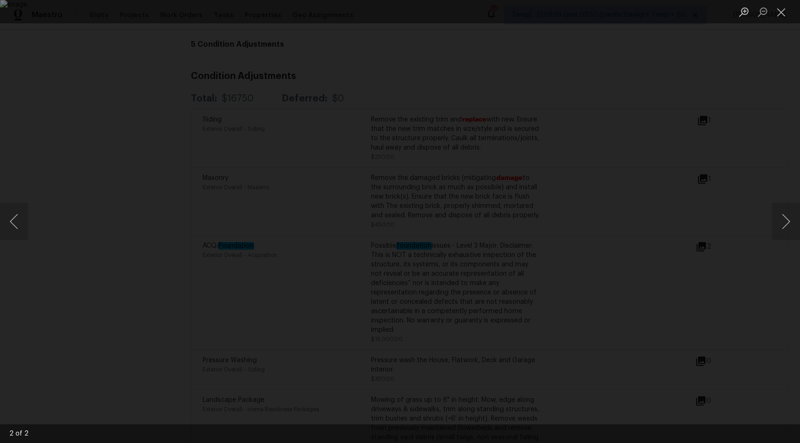
click at [87, 20] on div "Lightbox" at bounding box center [400, 11] width 800 height 23
click at [783, 13] on button "Close lightbox" at bounding box center [781, 12] width 19 height 16
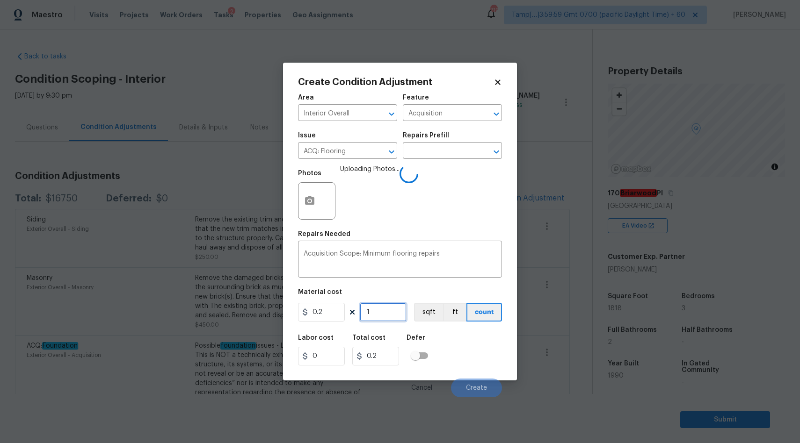
click at [385, 315] on input "1" at bounding box center [383, 312] width 47 height 19
type input "18"
type input "3.6"
type input "181"
type input "36.2"
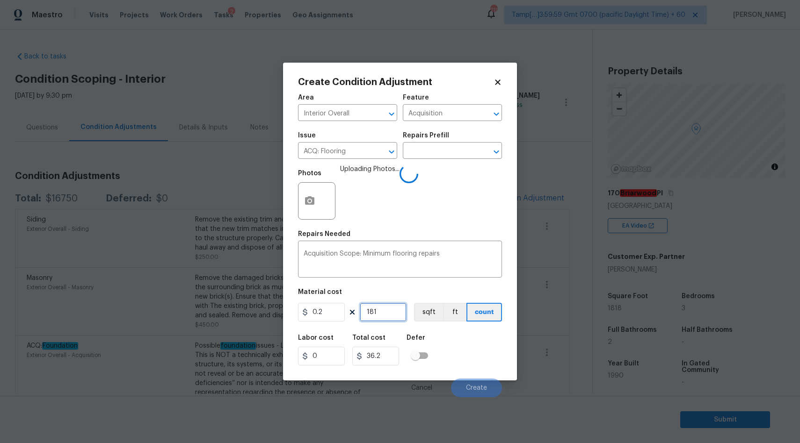
type input "1818"
type input "363.6"
type input "1818"
click at [476, 392] on button "Create" at bounding box center [476, 388] width 51 height 19
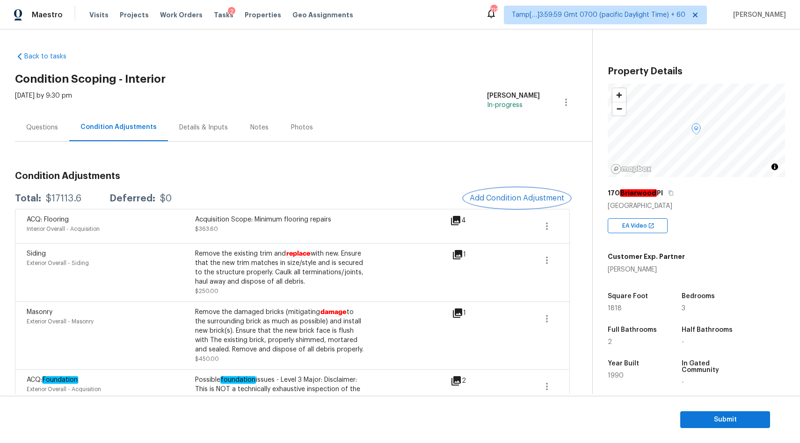
click at [495, 200] on span "Add Condition Adjustment" at bounding box center [516, 198] width 94 height 8
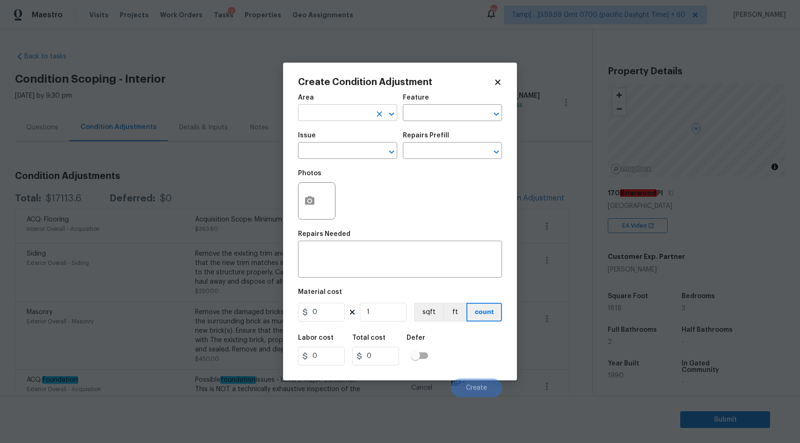
click at [332, 112] on input "text" at bounding box center [334, 114] width 73 height 14
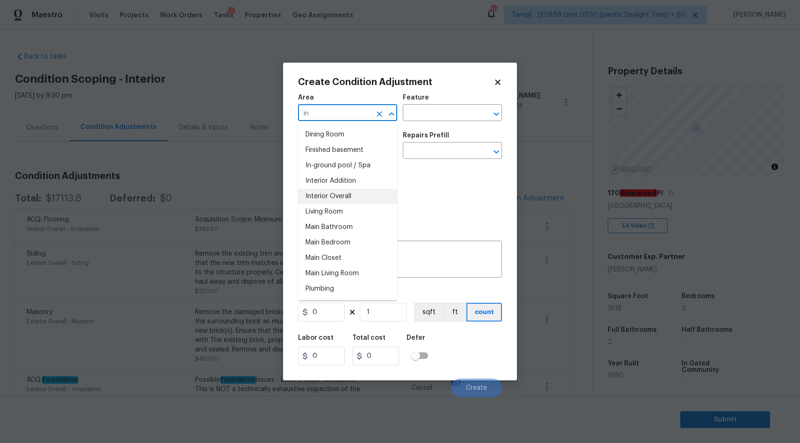
click at [341, 194] on li "Interior Overall" at bounding box center [347, 196] width 99 height 15
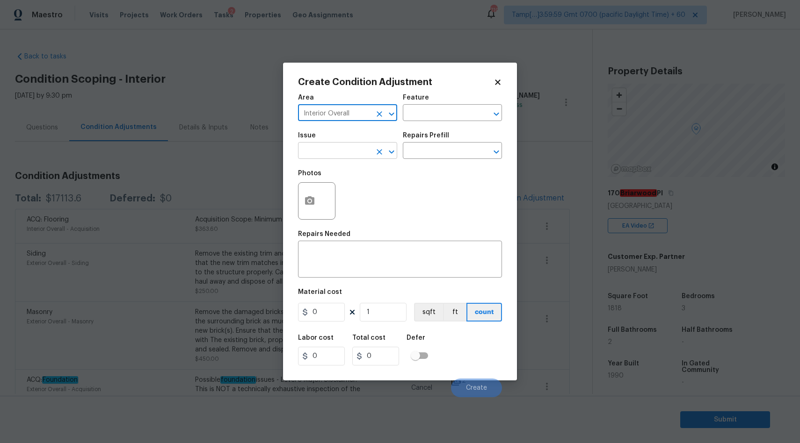
type input "Interior Overall"
click at [320, 149] on input "text" at bounding box center [334, 151] width 73 height 14
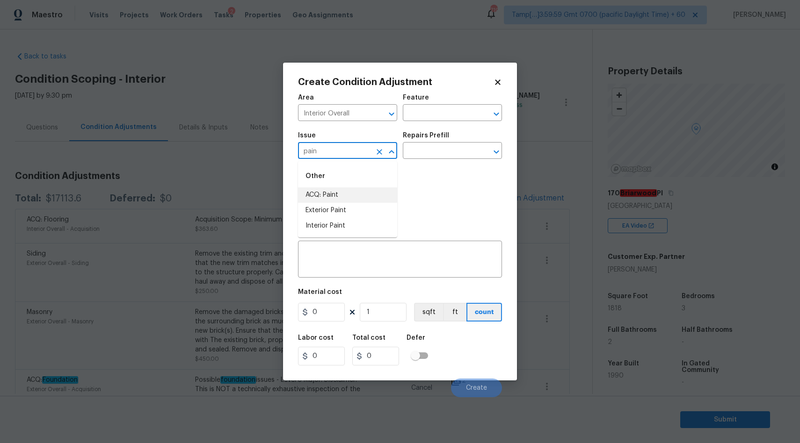
click at [335, 194] on li "ACQ: Paint" at bounding box center [347, 195] width 99 height 15
type input "ACQ: Paint"
click at [430, 152] on input "text" at bounding box center [439, 151] width 73 height 14
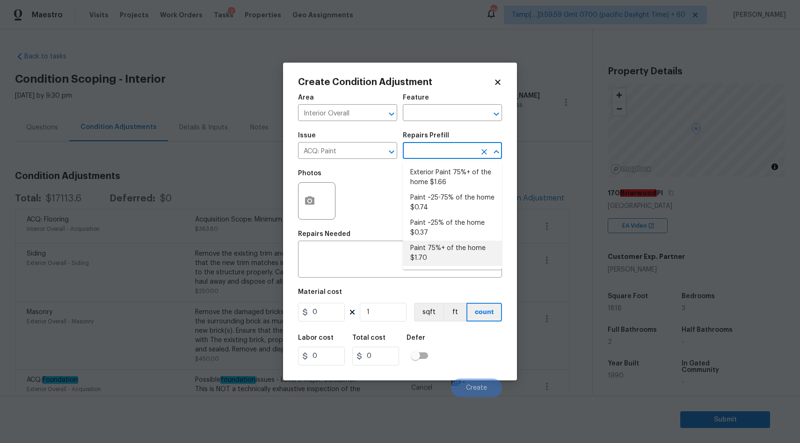
click at [453, 245] on li "Paint 75%+ of the home $1.70" at bounding box center [452, 253] width 99 height 25
type input "Acquisition"
type textarea "Acquisition Scope: 75%+ of the home will likely require interior paint"
type input "1.7"
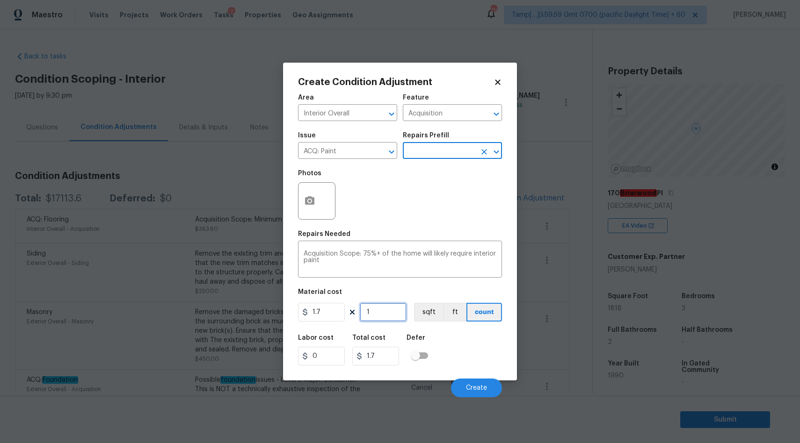
click at [381, 318] on input "1" at bounding box center [383, 312] width 47 height 19
type input "18"
type input "30.6"
type input "181"
type input "307.7"
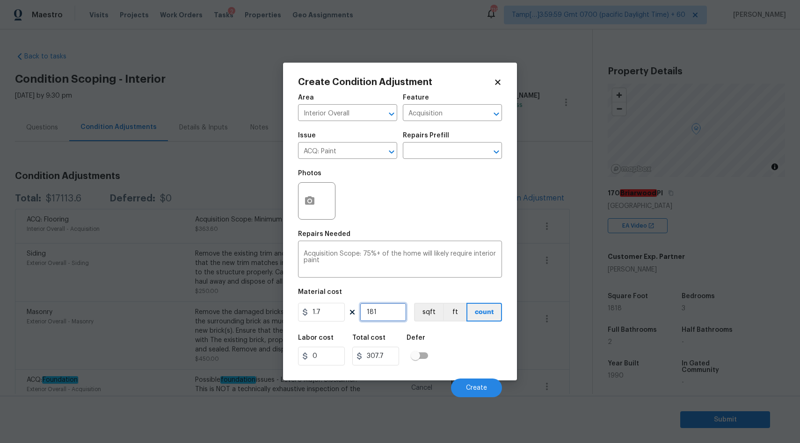
type input "1818"
type input "3090.6"
type input "1818"
drag, startPoint x: 320, startPoint y: 313, endPoint x: 294, endPoint y: 313, distance: 26.2
click at [295, 313] on div "Create Condition Adjustment Area Interior Overall ​ Feature Acquisition ​ Issue…" at bounding box center [400, 222] width 234 height 318
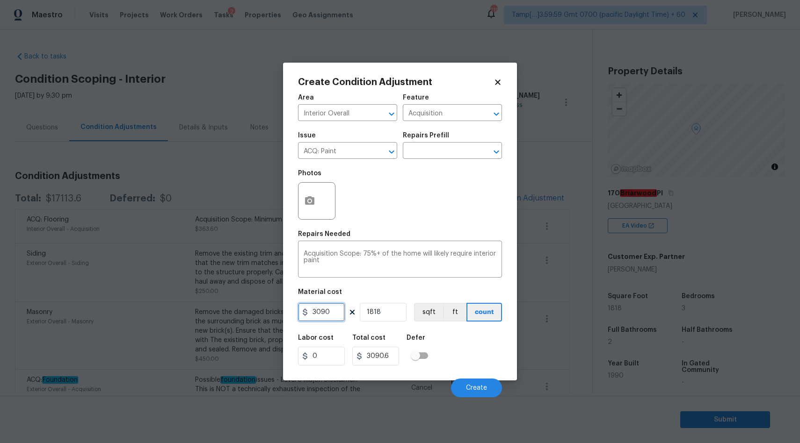
type input "3090"
click at [388, 316] on input "1818" at bounding box center [383, 312] width 47 height 19
type input "5617620"
type input "1"
type input "3090"
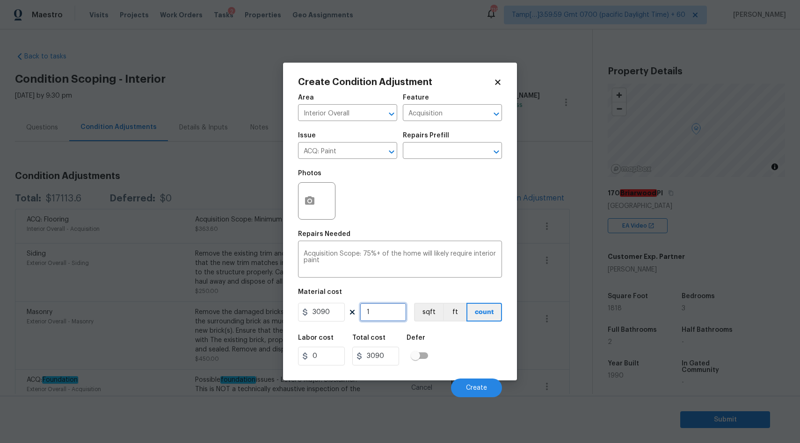
type input "1"
click at [310, 201] on circle "button" at bounding box center [309, 201] width 3 height 3
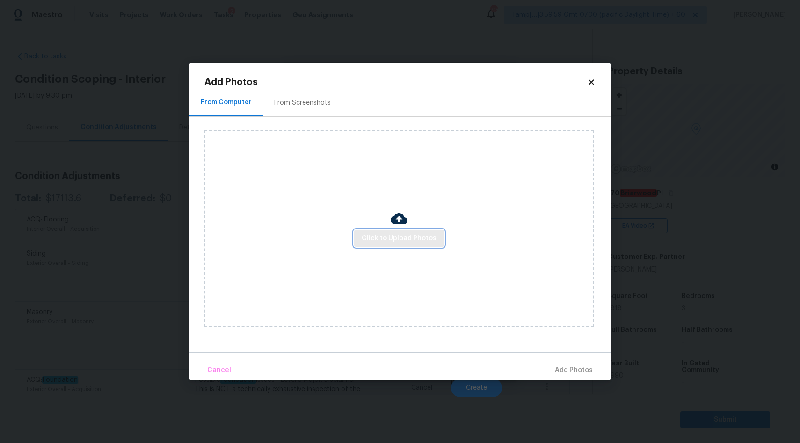
click at [377, 239] on span "Click to Upload Photos" at bounding box center [398, 239] width 75 height 12
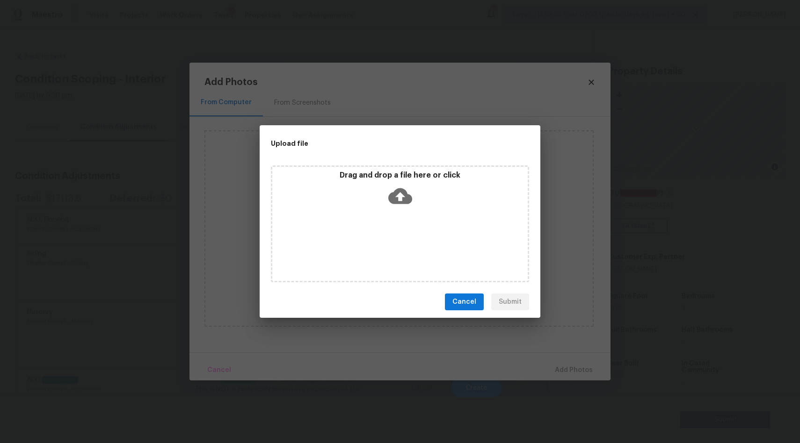
click at [402, 197] on icon at bounding box center [400, 196] width 24 height 16
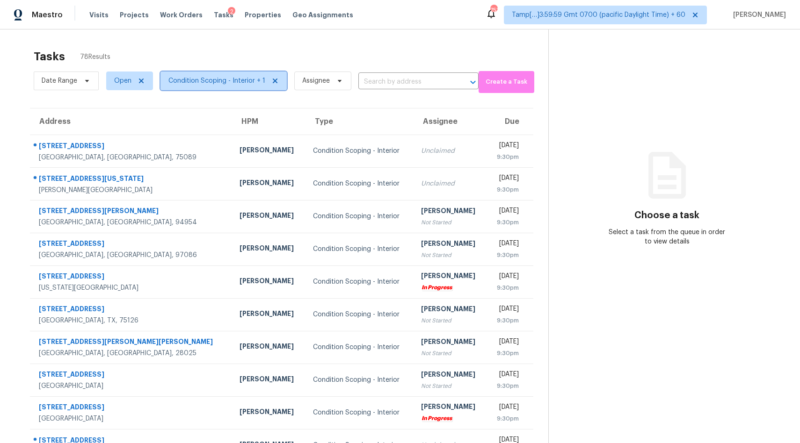
click at [234, 85] on span "Condition Scoping - Interior + 1" at bounding box center [216, 80] width 97 height 9
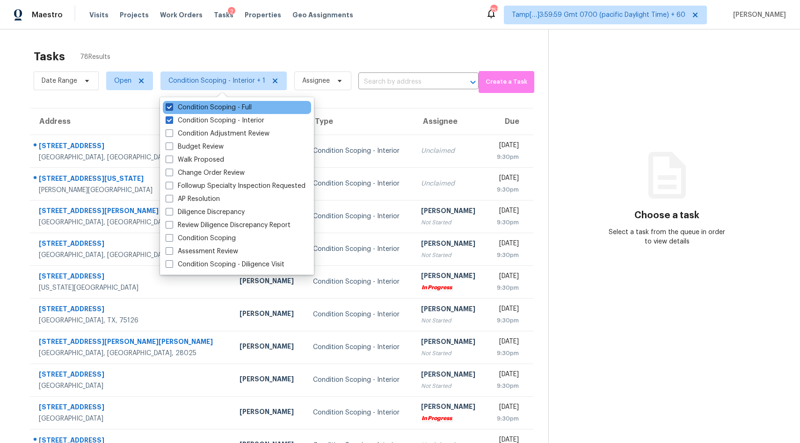
click at [237, 109] on label "Condition Scoping - Full" at bounding box center [209, 107] width 86 height 9
click at [172, 109] on input "Condition Scoping - Full" at bounding box center [169, 106] width 6 height 6
checkbox input "false"
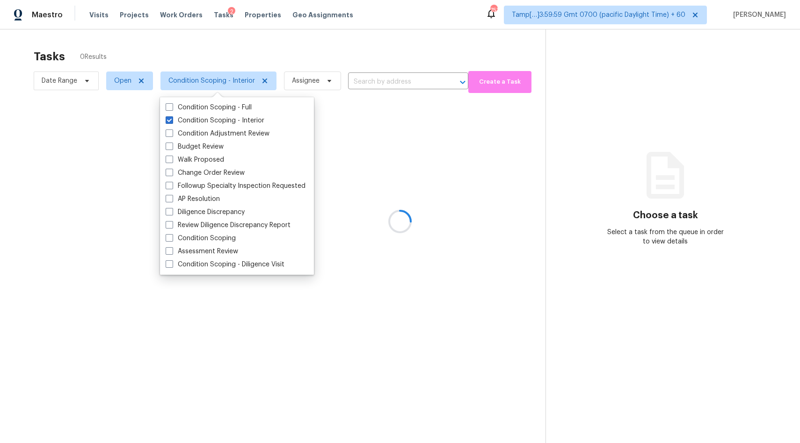
click at [314, 45] on div at bounding box center [400, 221] width 800 height 443
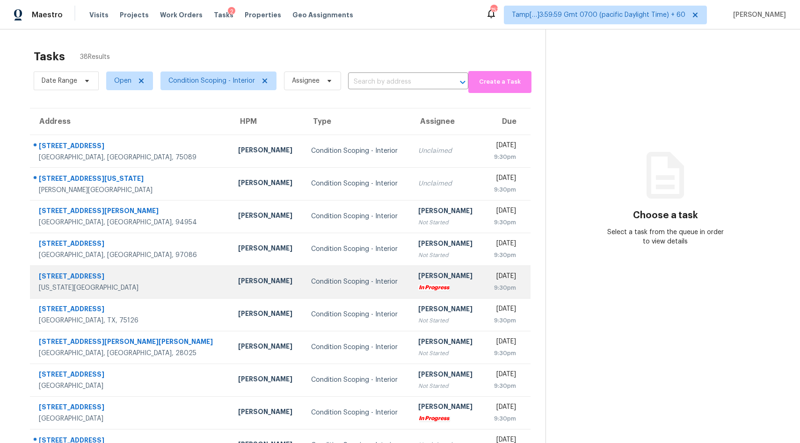
scroll to position [44, 0]
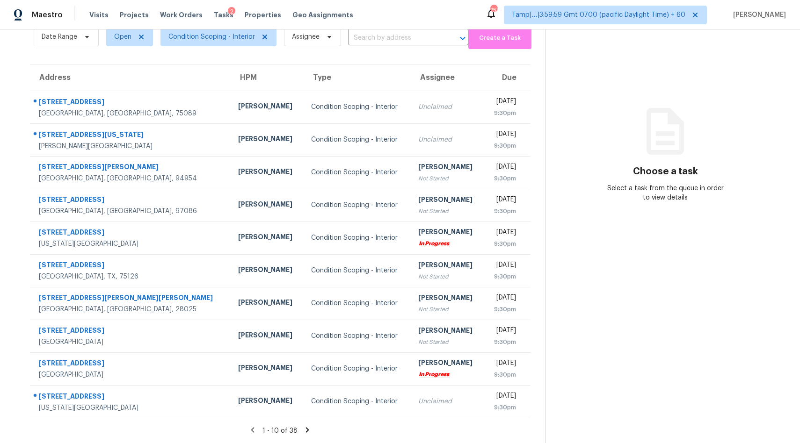
click at [306, 432] on icon at bounding box center [307, 429] width 3 height 5
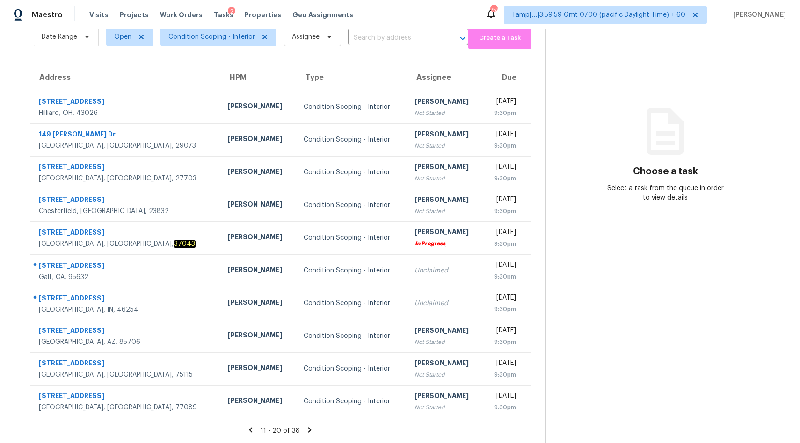
click at [308, 430] on icon at bounding box center [309, 429] width 3 height 5
